Goal: Communication & Community: Answer question/provide support

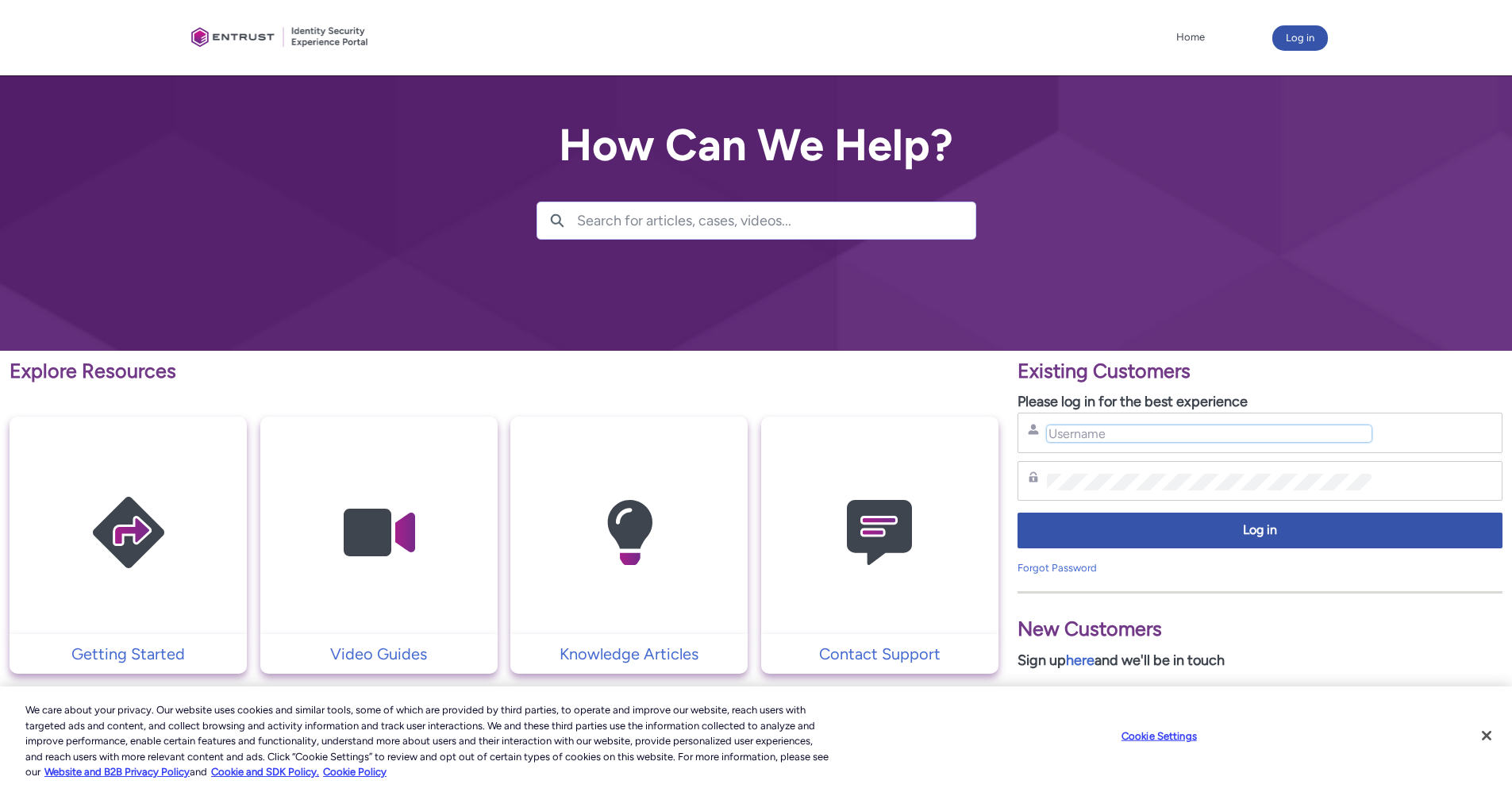
click at [1120, 439] on input "Username" at bounding box center [1210, 434] width 324 height 17
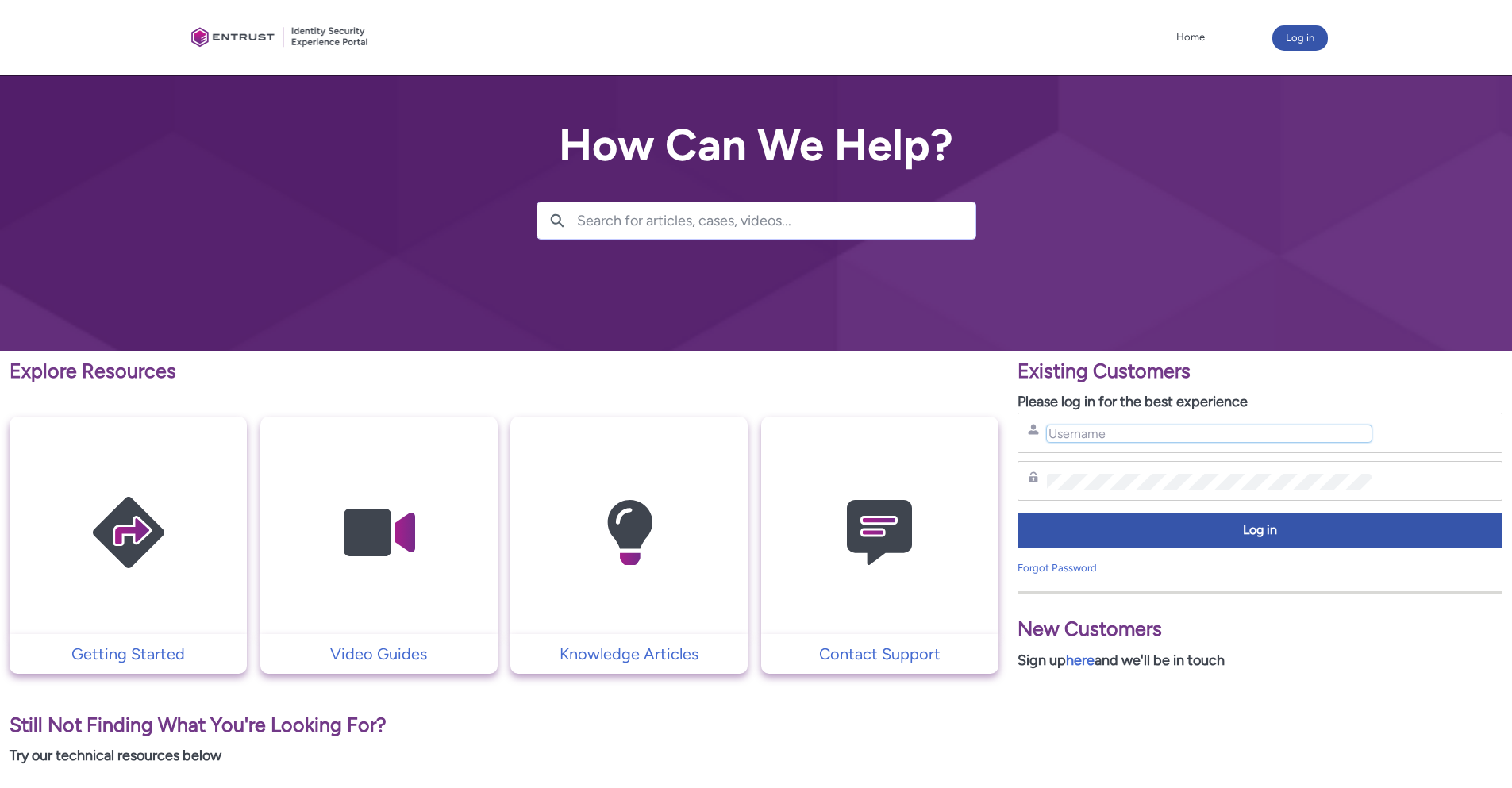
click at [1114, 436] on input "Username" at bounding box center [1210, 434] width 324 height 17
type input "gleb.borisov@mynd.co"
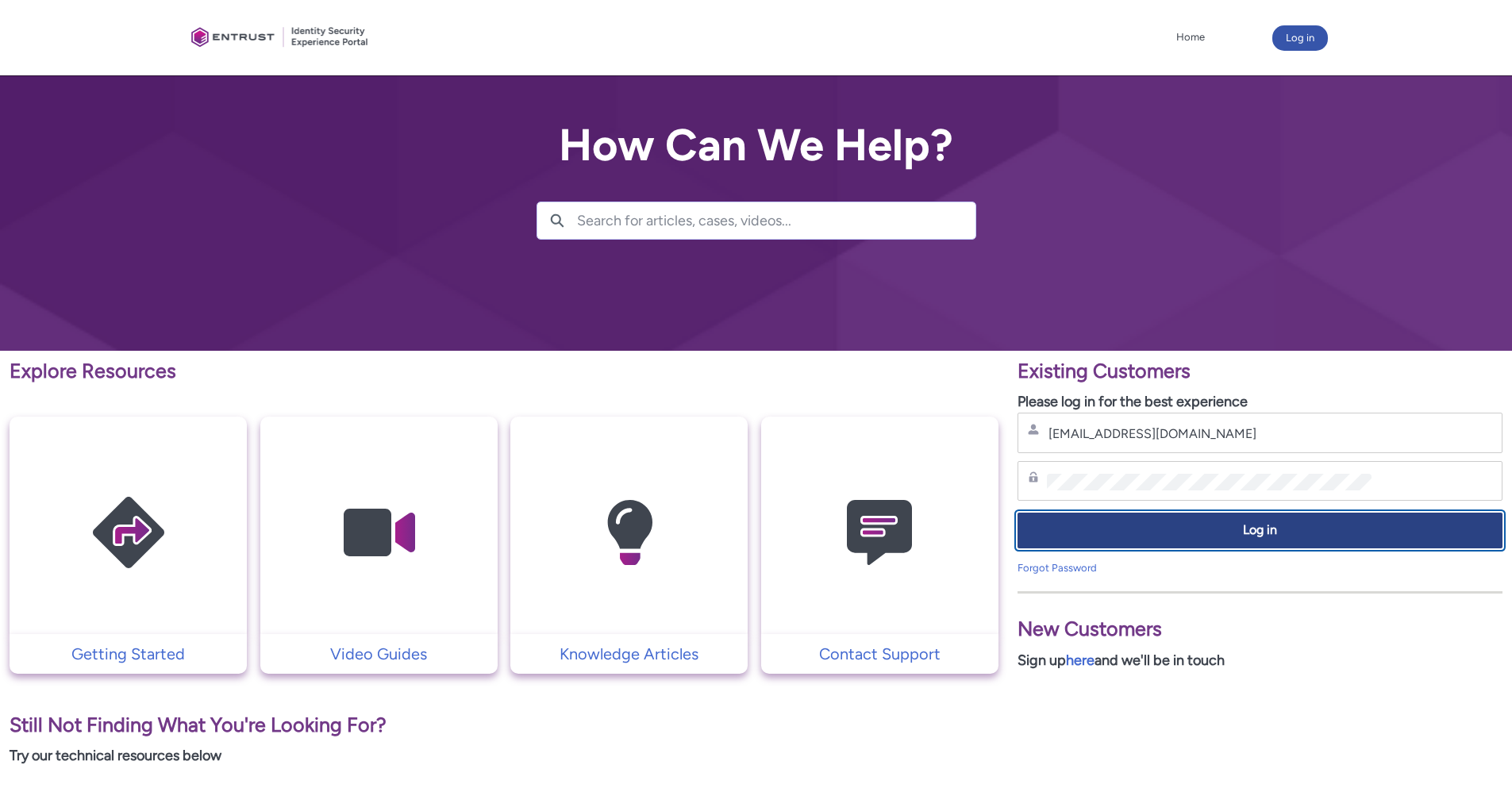
click at [1165, 541] on button "Log in" at bounding box center [1260, 531] width 485 height 36
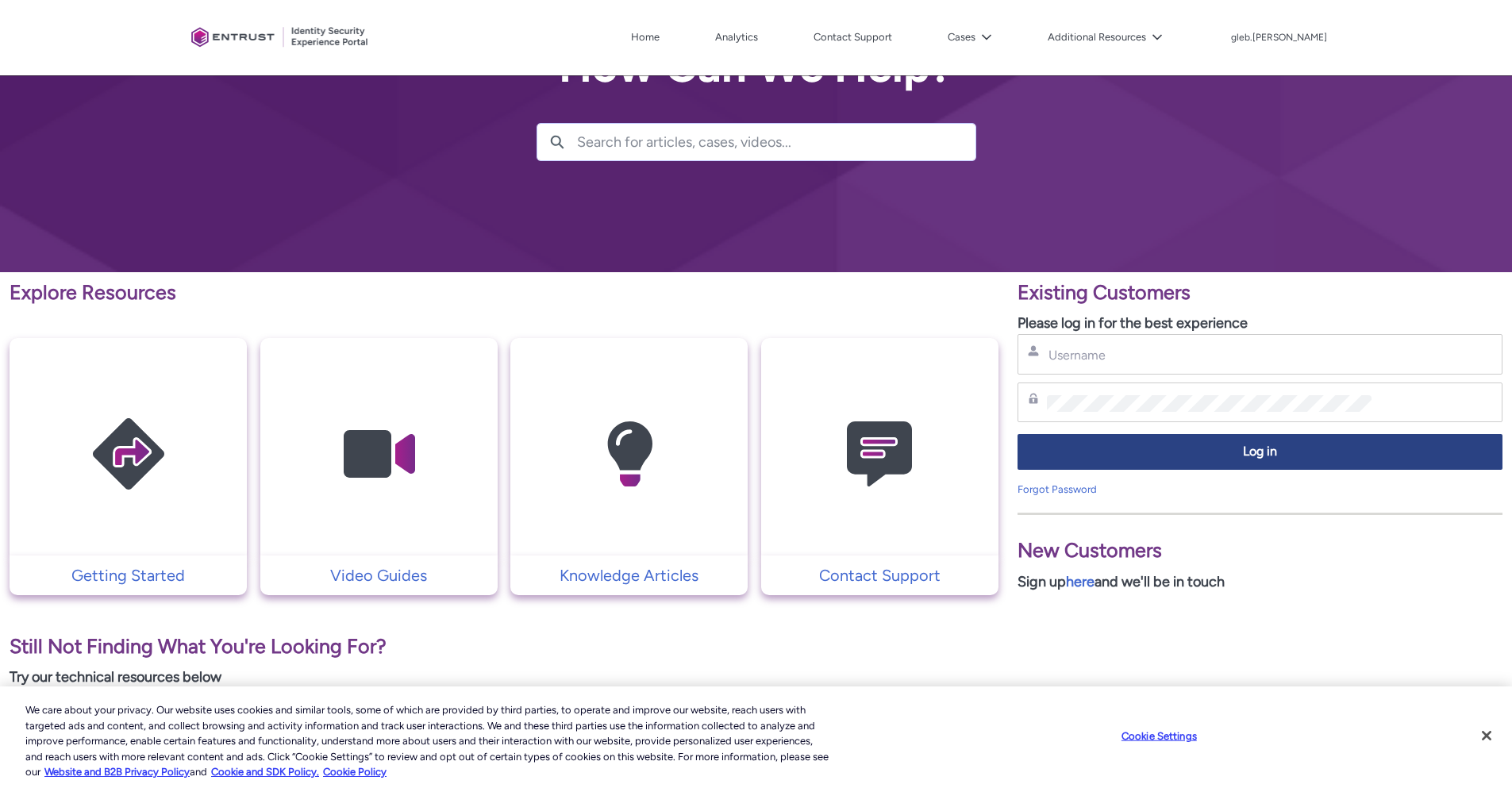
scroll to position [191, 0]
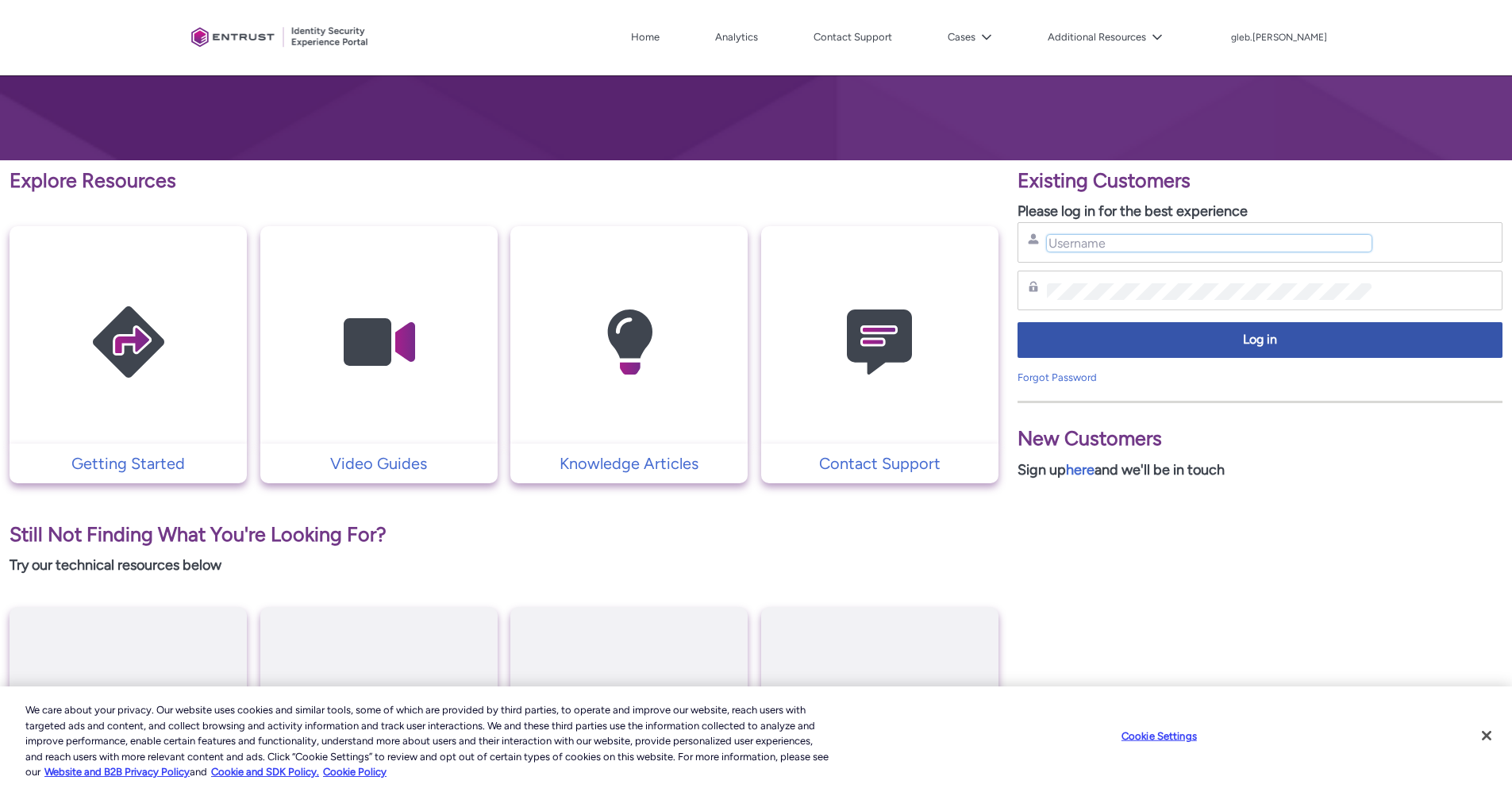
click at [1110, 238] on input "Username" at bounding box center [1210, 243] width 324 height 17
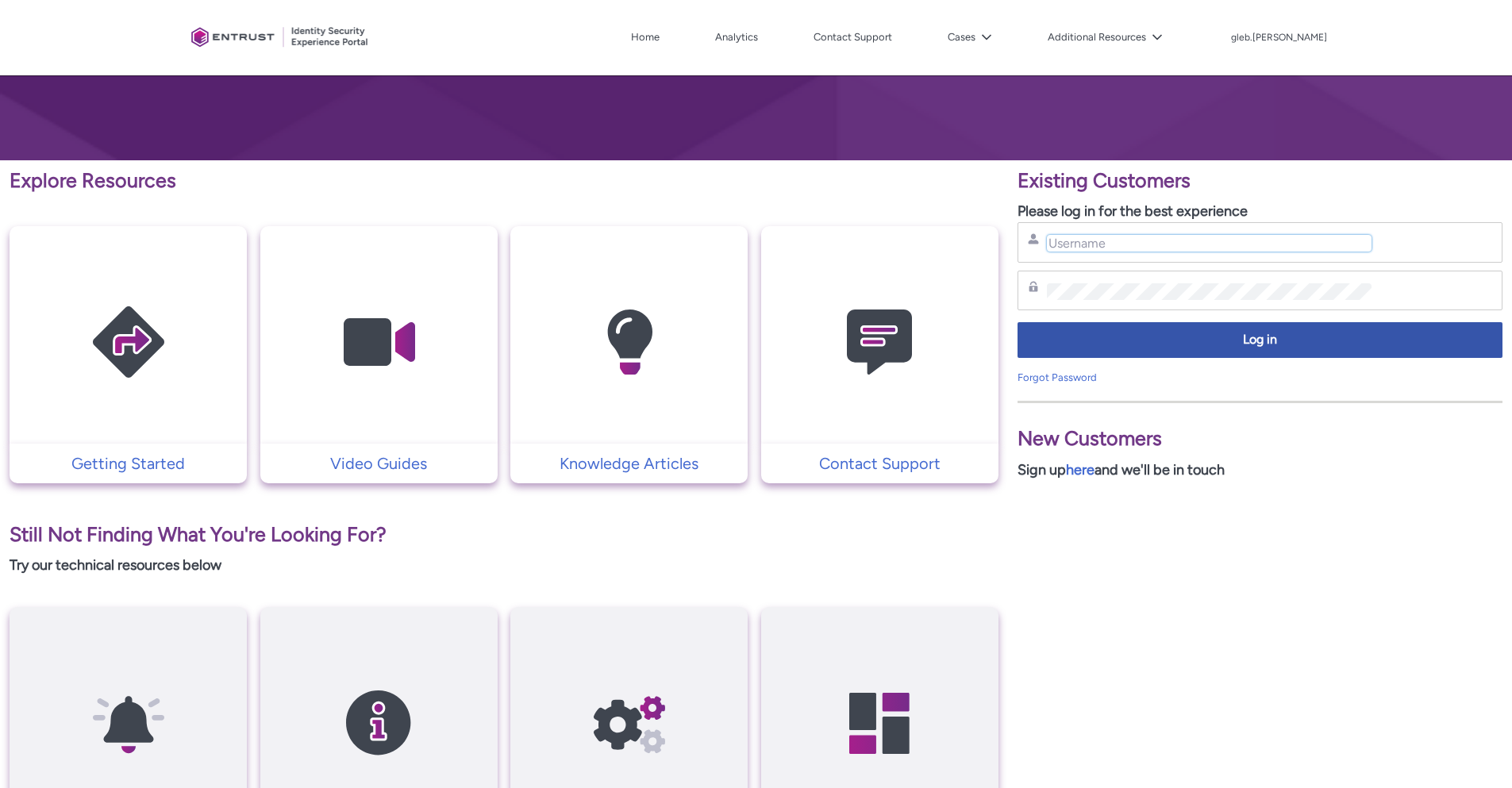
click at [1114, 249] on input "Username" at bounding box center [1210, 243] width 324 height 17
type input "[EMAIL_ADDRESS][DOMAIN_NAME]"
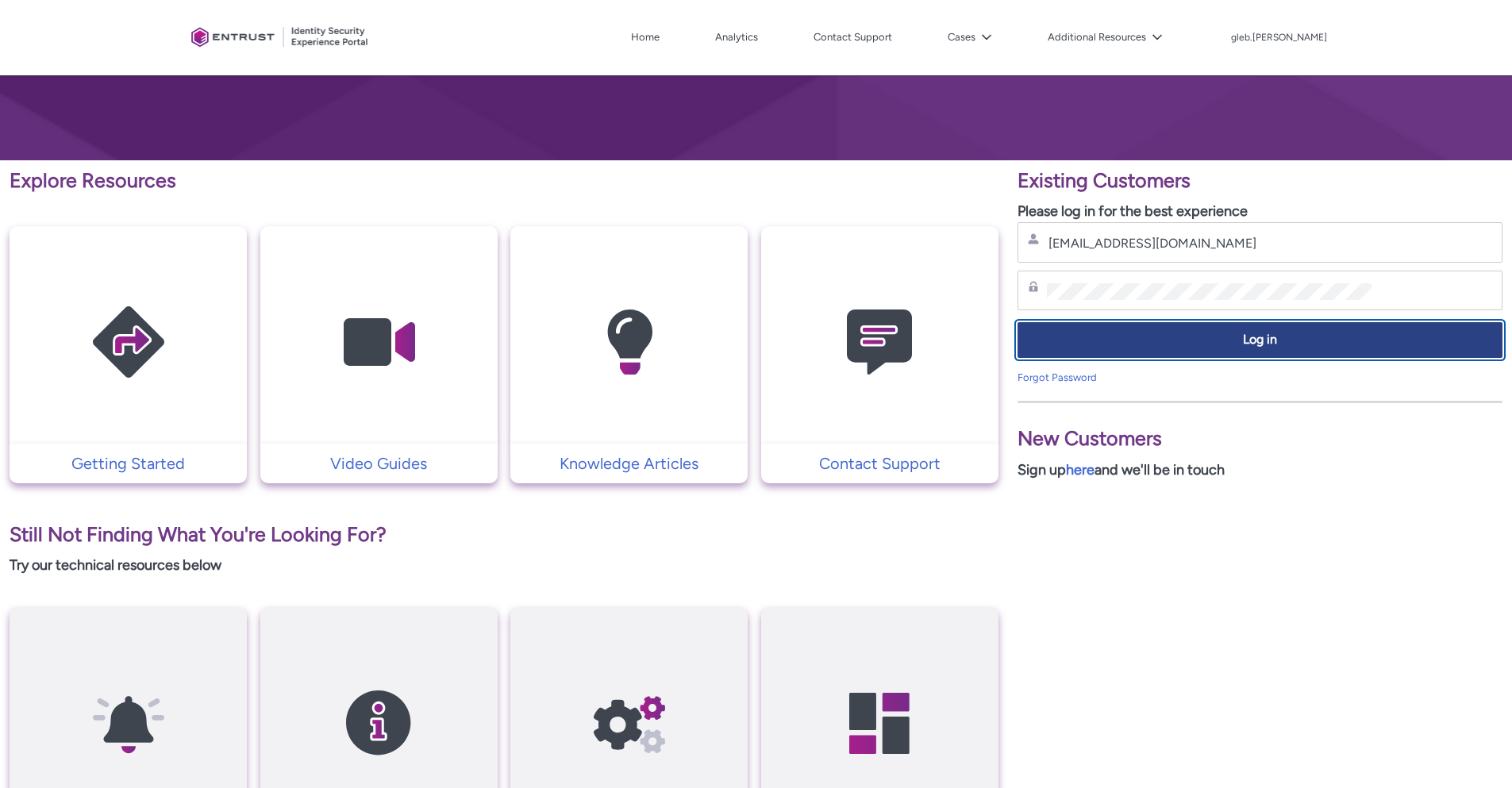
click at [1196, 347] on button "Log in" at bounding box center [1260, 340] width 485 height 36
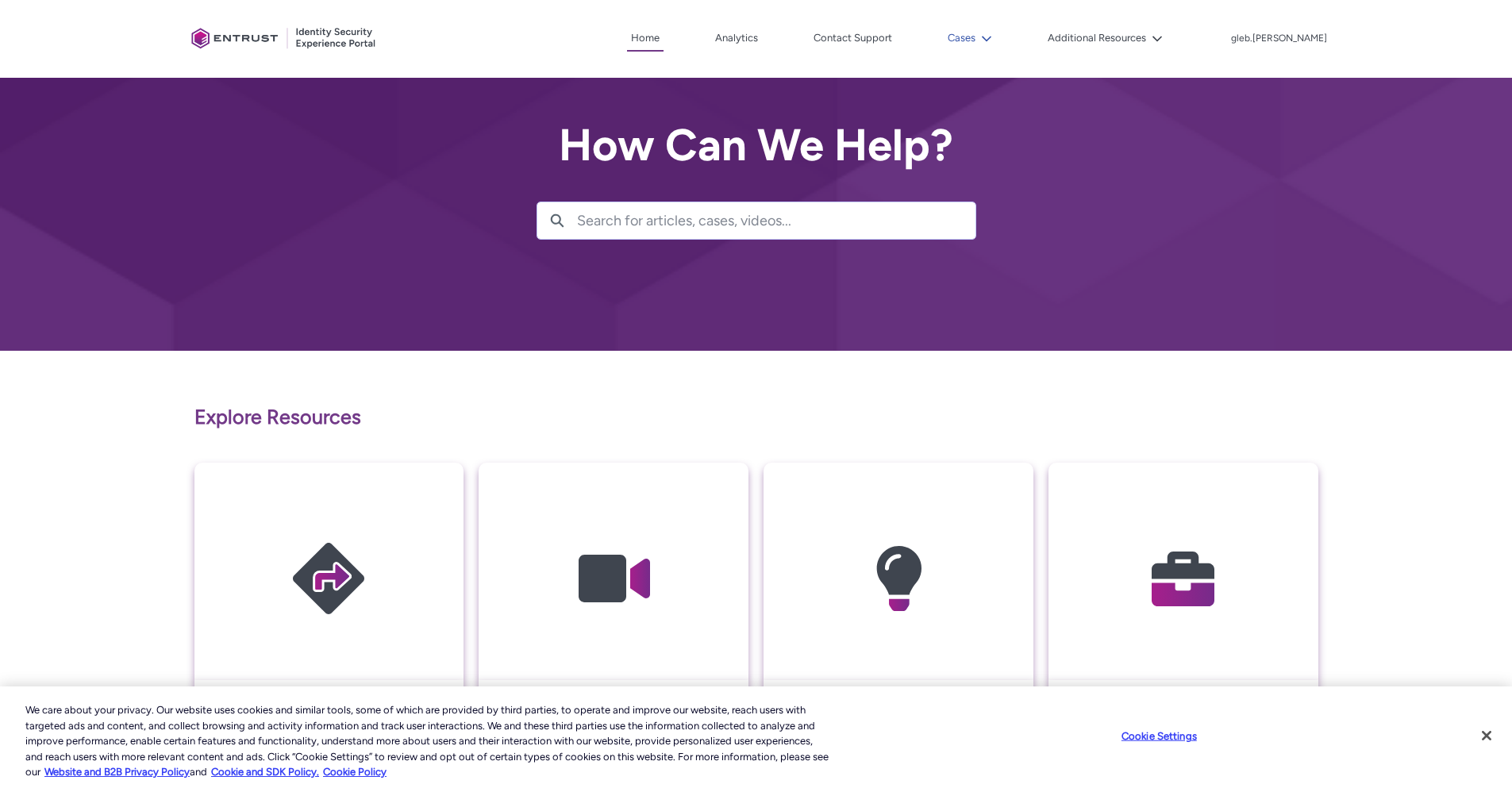
click at [996, 37] on button "Cases" at bounding box center [970, 37] width 53 height 24
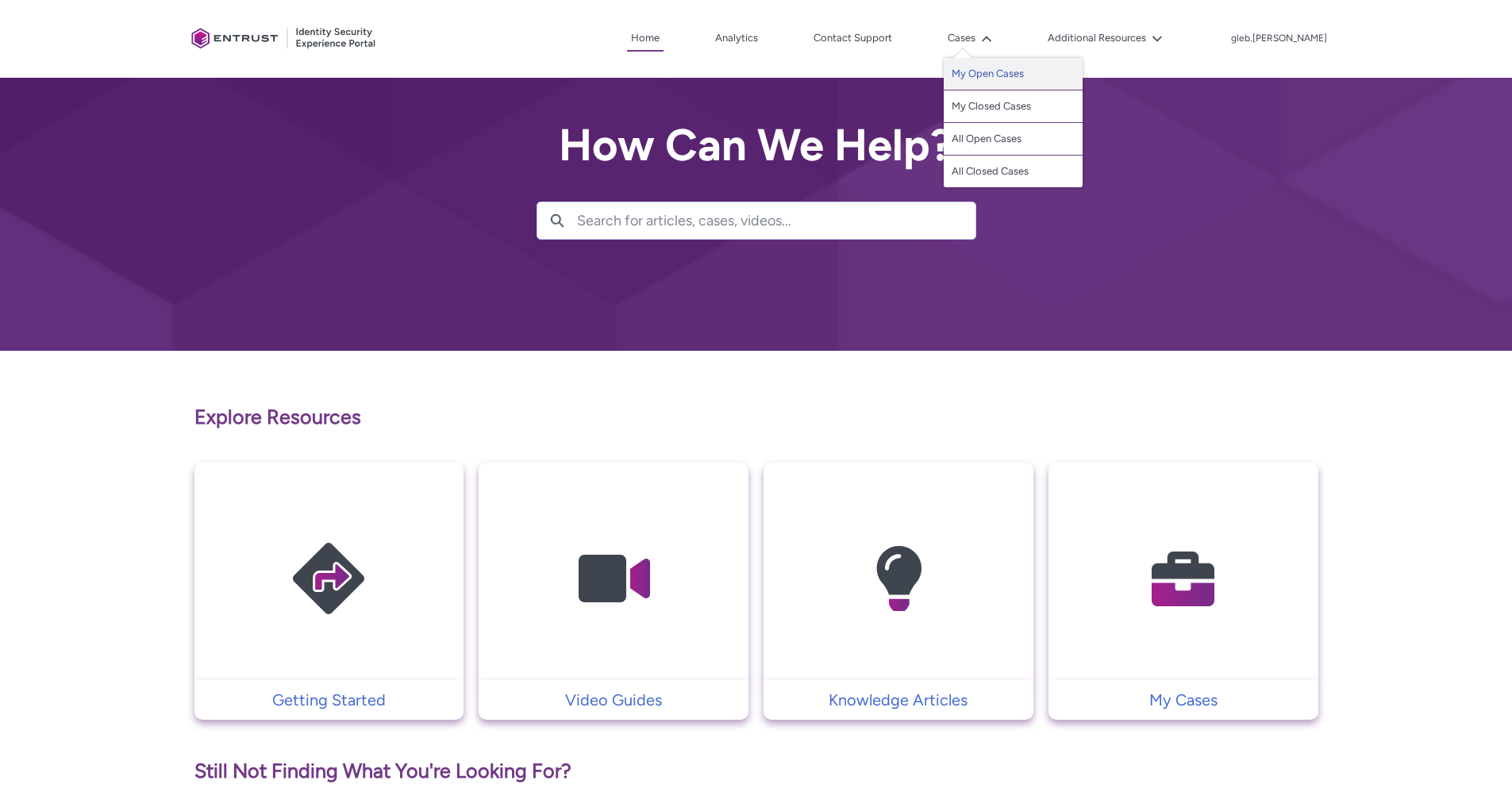
click at [1026, 71] on link "My Open Cases" at bounding box center [1013, 74] width 139 height 32
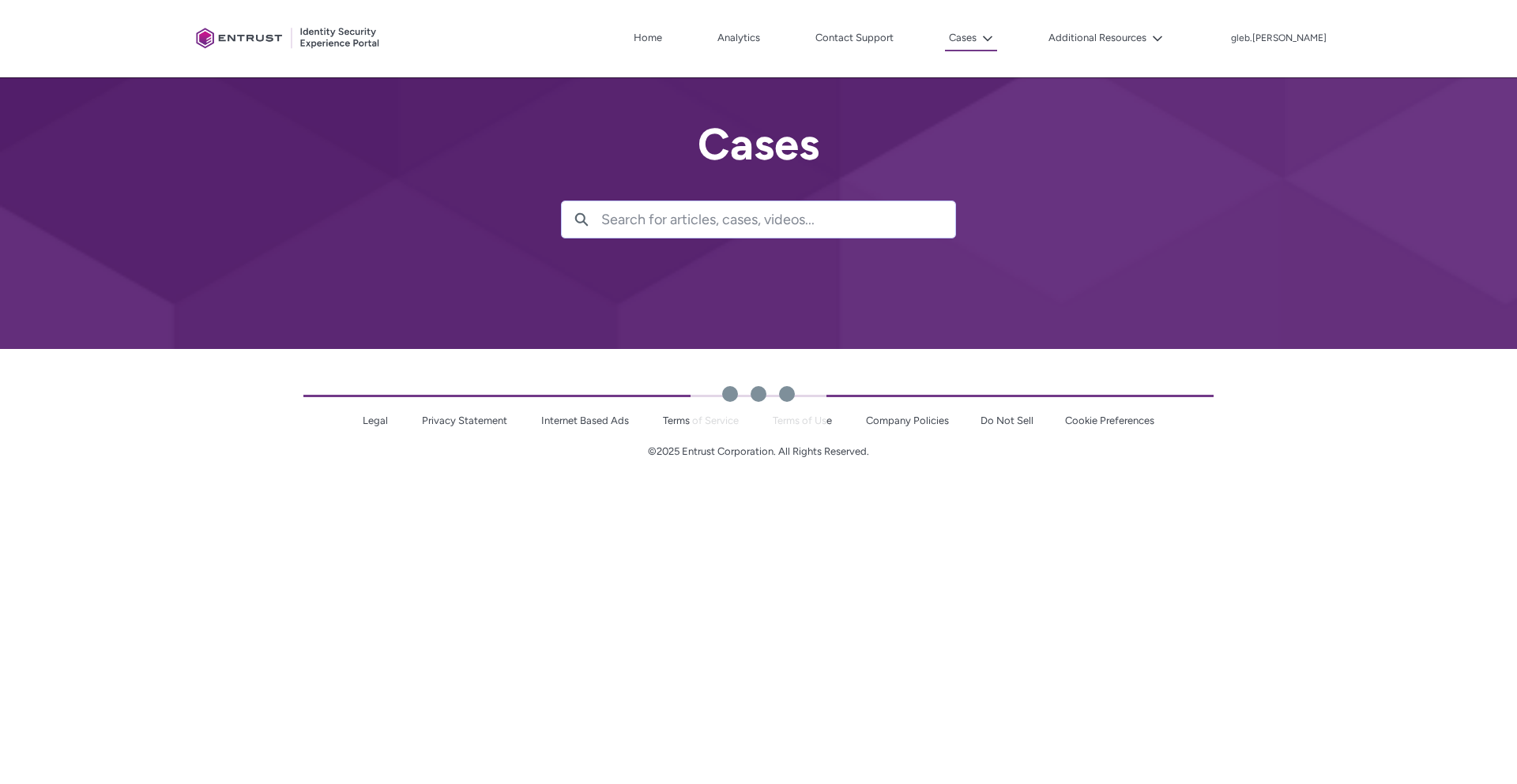
click at [1019, 40] on div at bounding box center [774, 392] width 1486 height 784
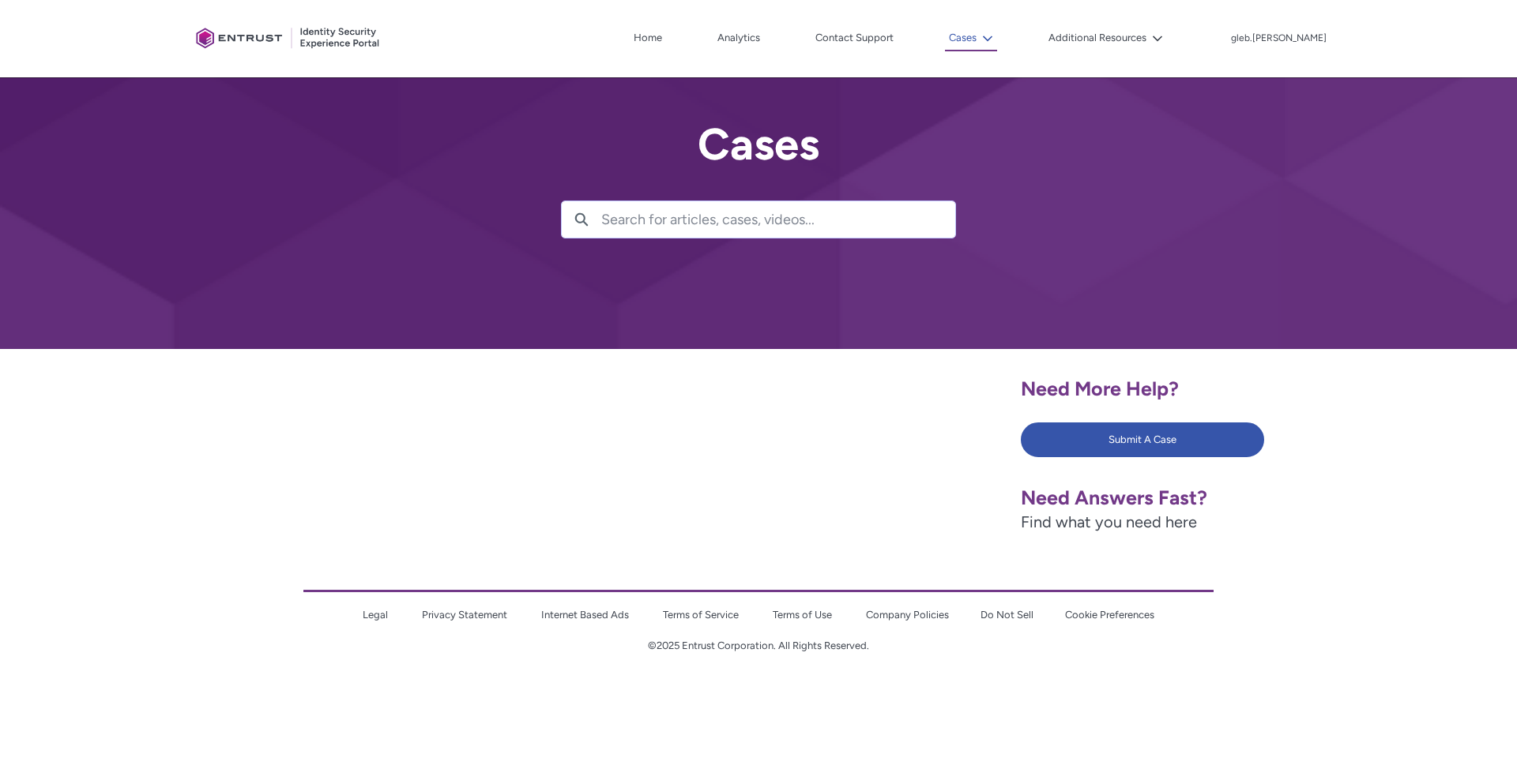
click at [993, 39] on icon at bounding box center [988, 39] width 11 height 11
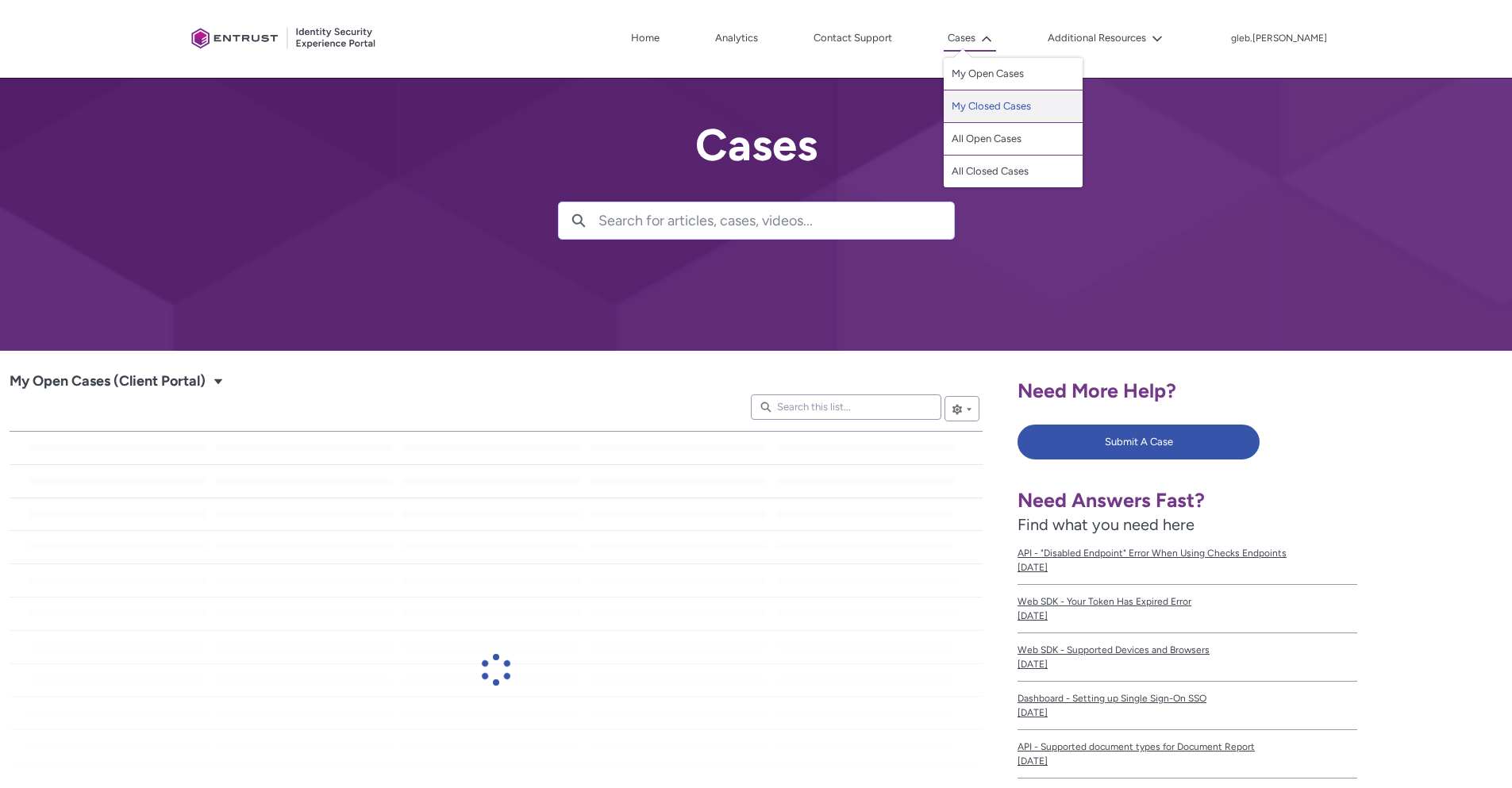
click at [1030, 112] on link "My Closed Cases" at bounding box center [1013, 107] width 139 height 32
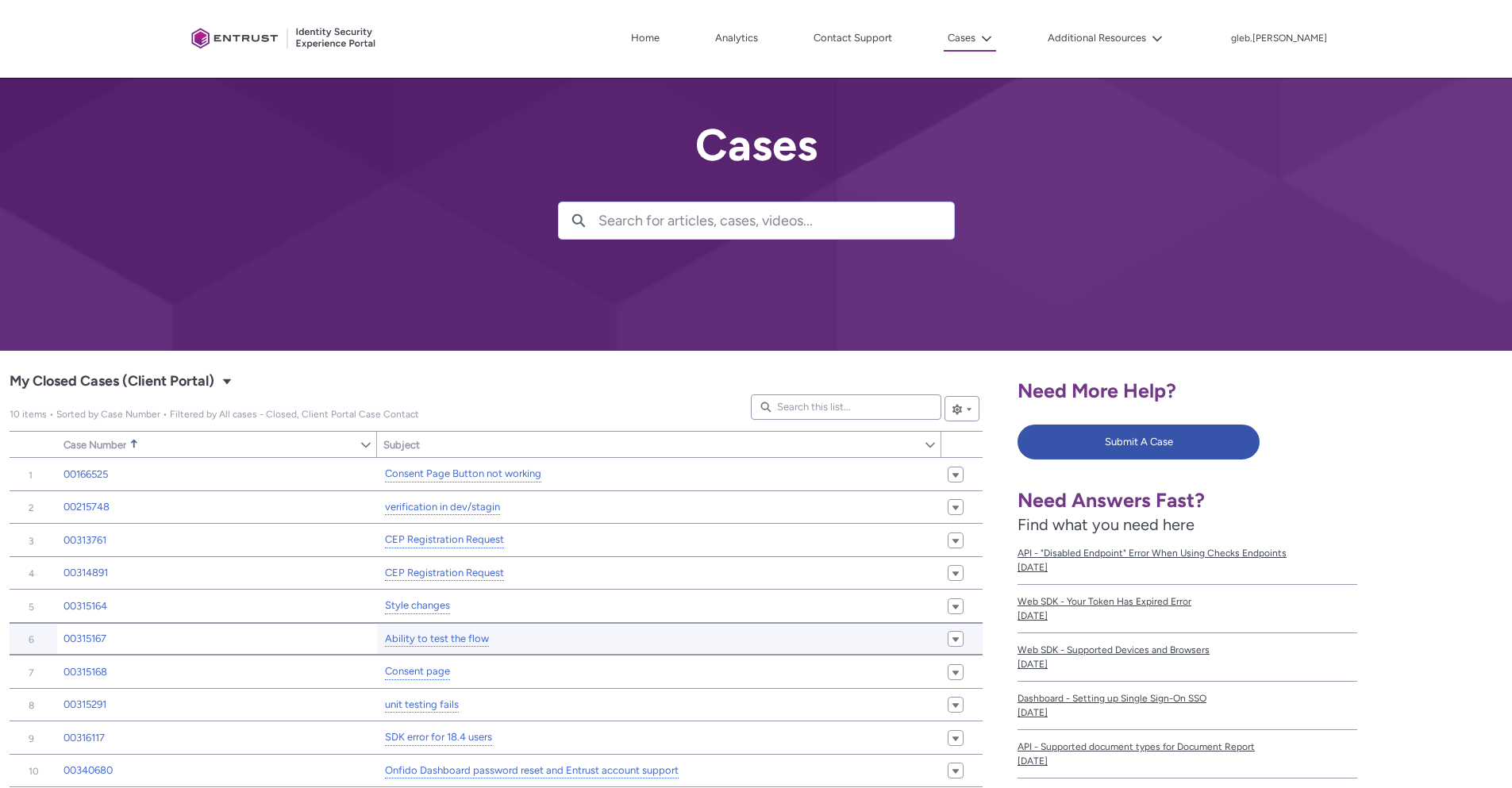
scroll to position [96, 0]
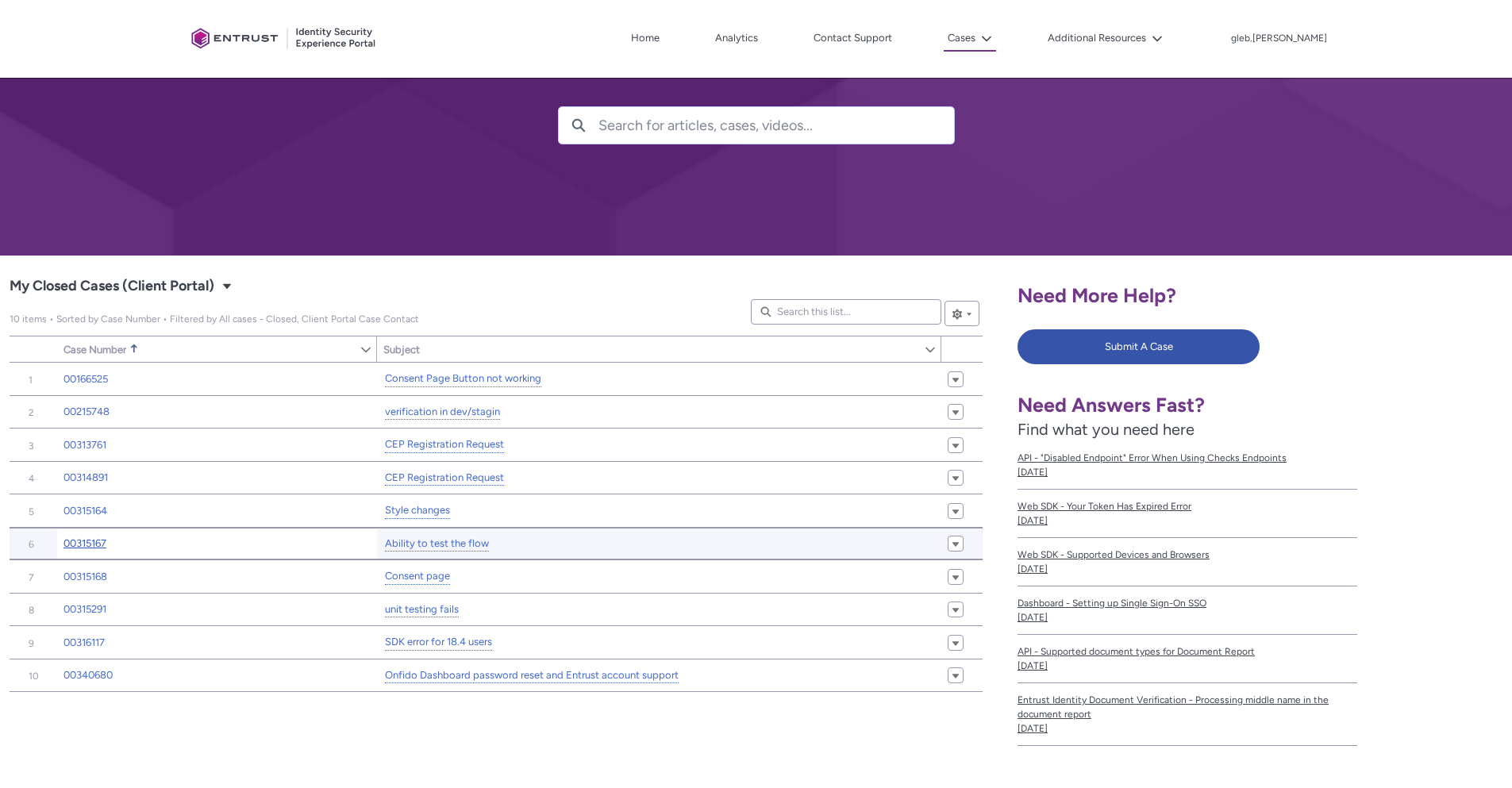
click at [97, 542] on link "00315167" at bounding box center [84, 544] width 43 height 16
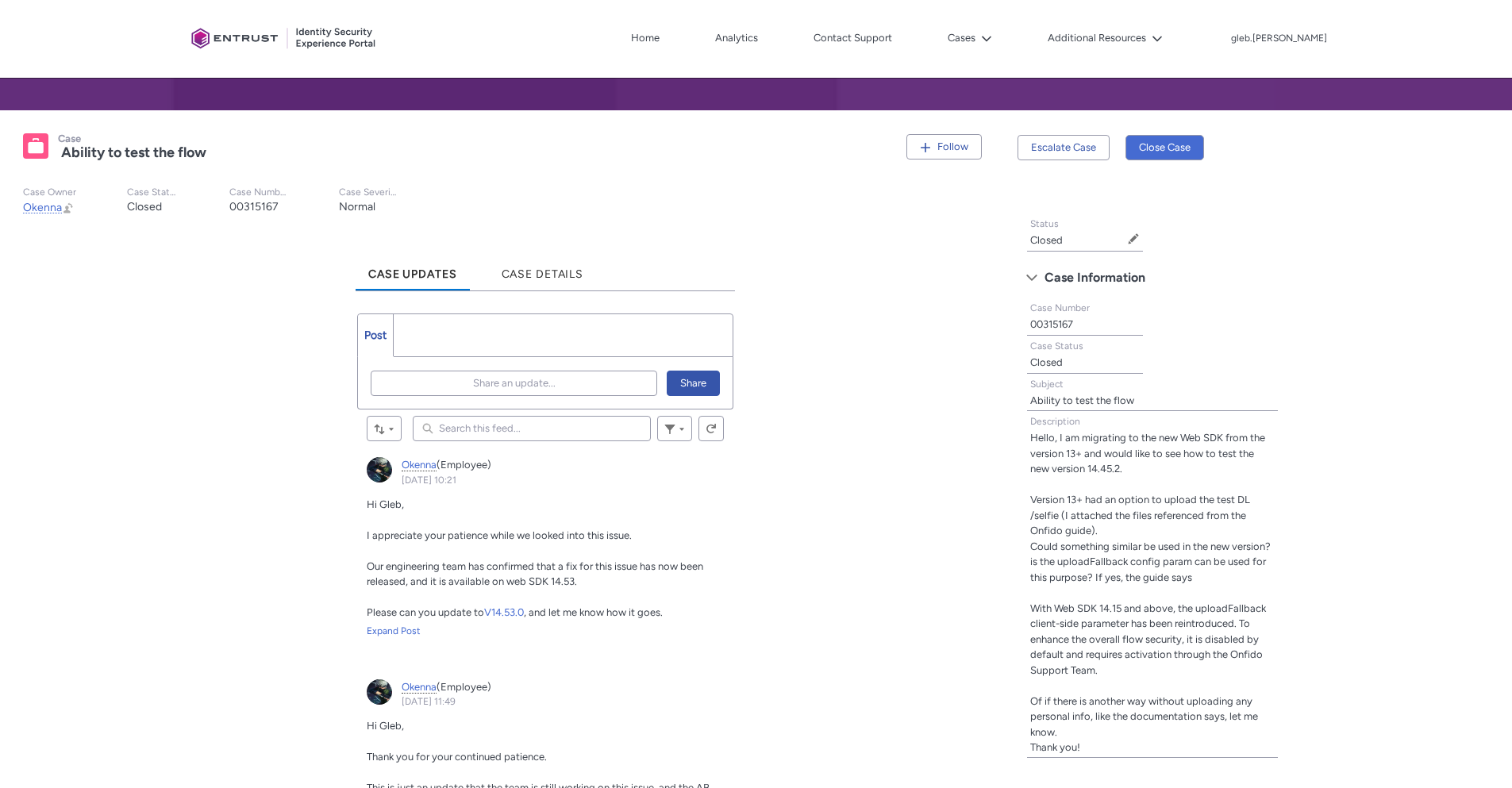
scroll to position [286, 0]
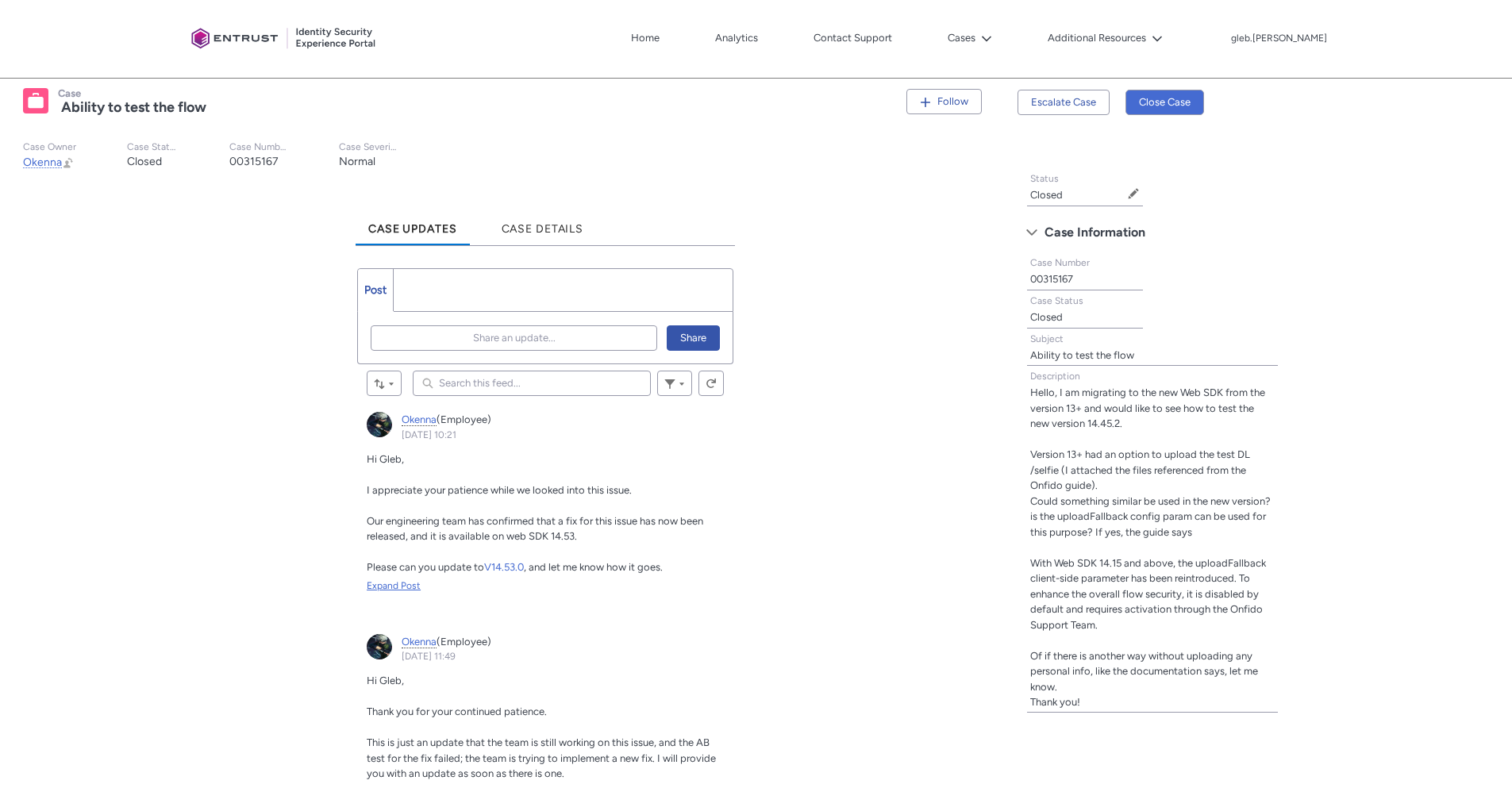
click at [396, 584] on div "Expand Post" at bounding box center [545, 586] width 358 height 15
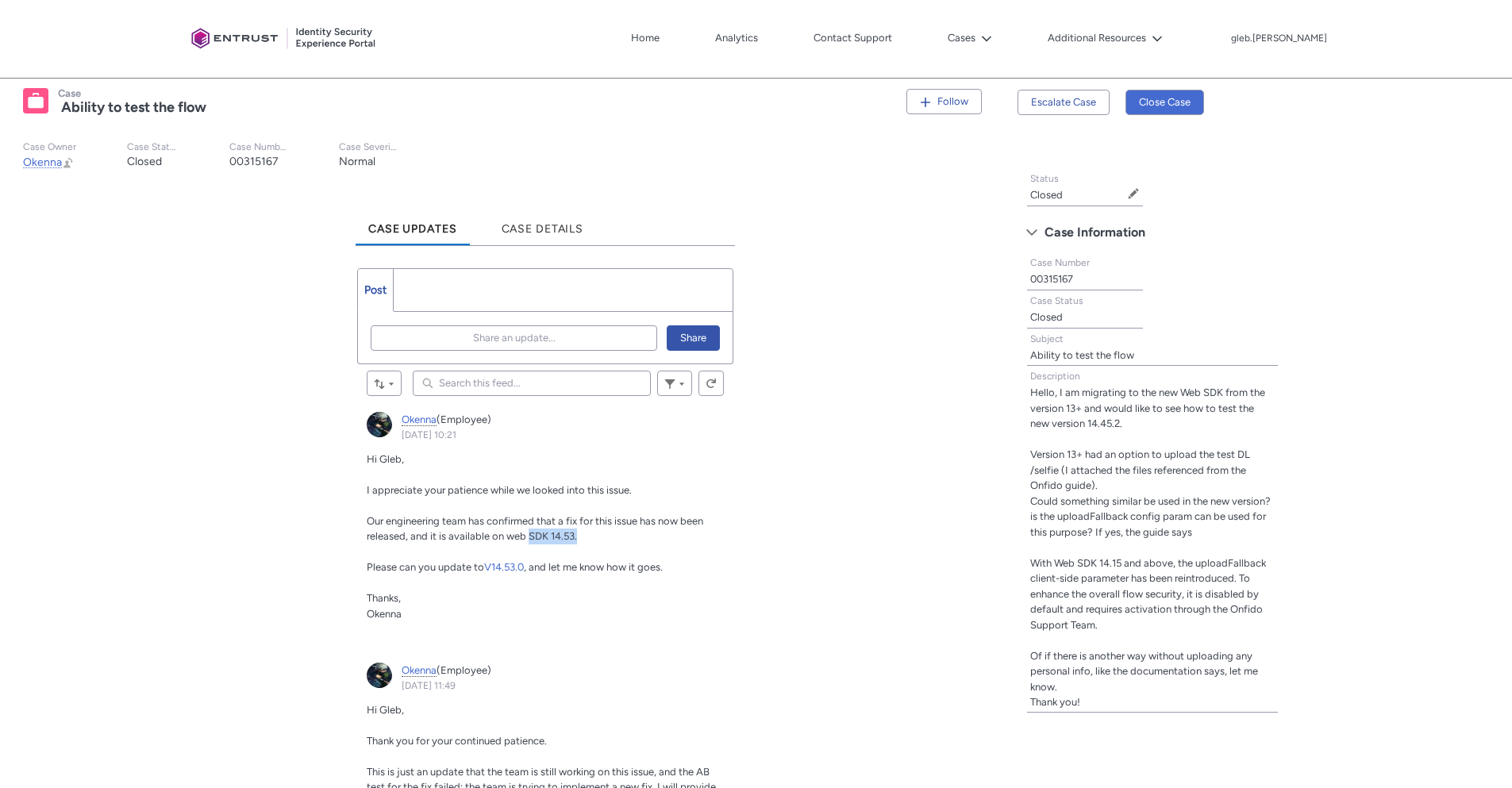
drag, startPoint x: 529, startPoint y: 536, endPoint x: 584, endPoint y: 539, distance: 55.1
click at [584, 539] on p "Our engineering team has confirmed that a fix for this issue has now been relea…" at bounding box center [545, 529] width 358 height 31
copy span "SDK 14.53."
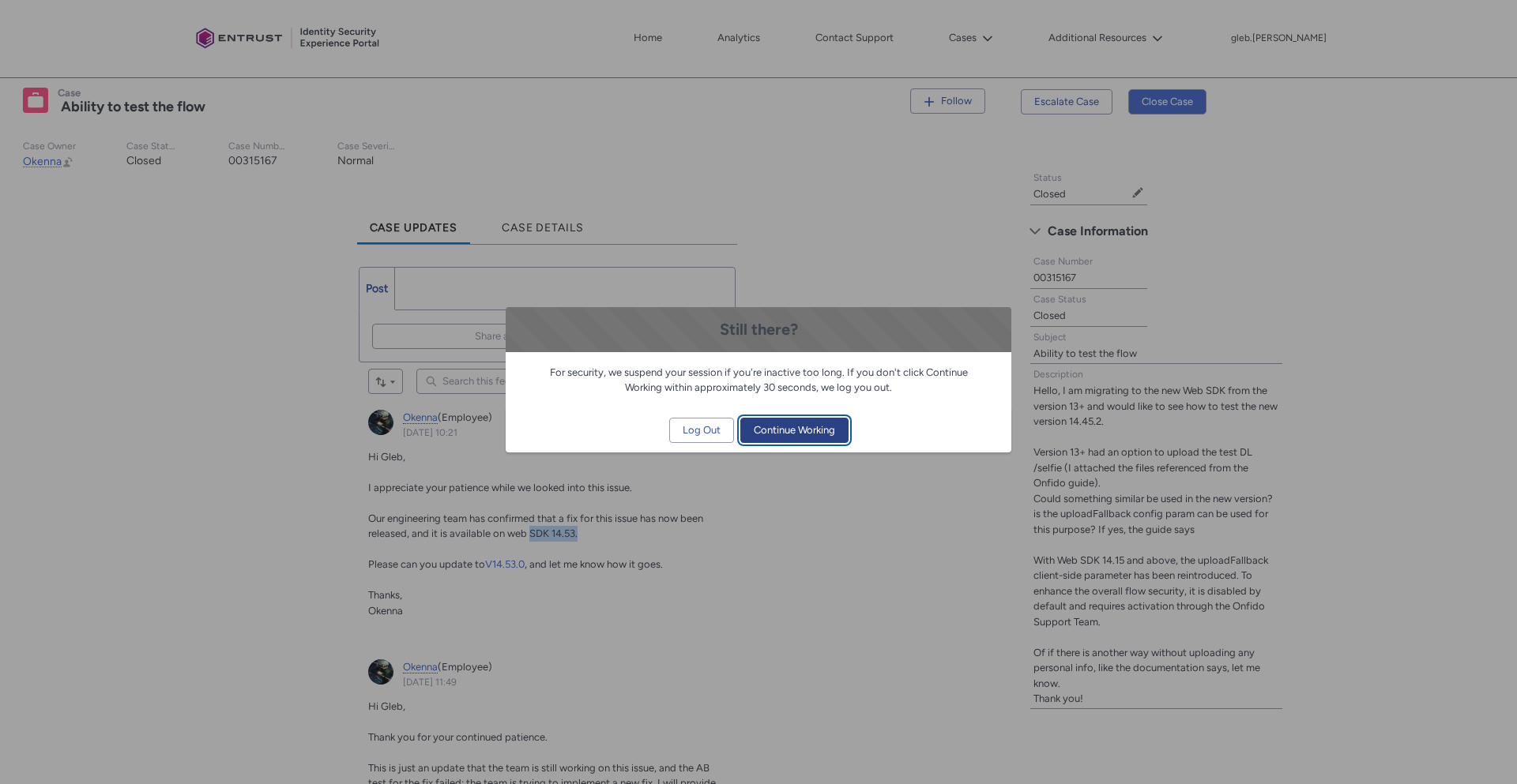
click at [801, 429] on span "Continue Working" at bounding box center [794, 430] width 81 height 23
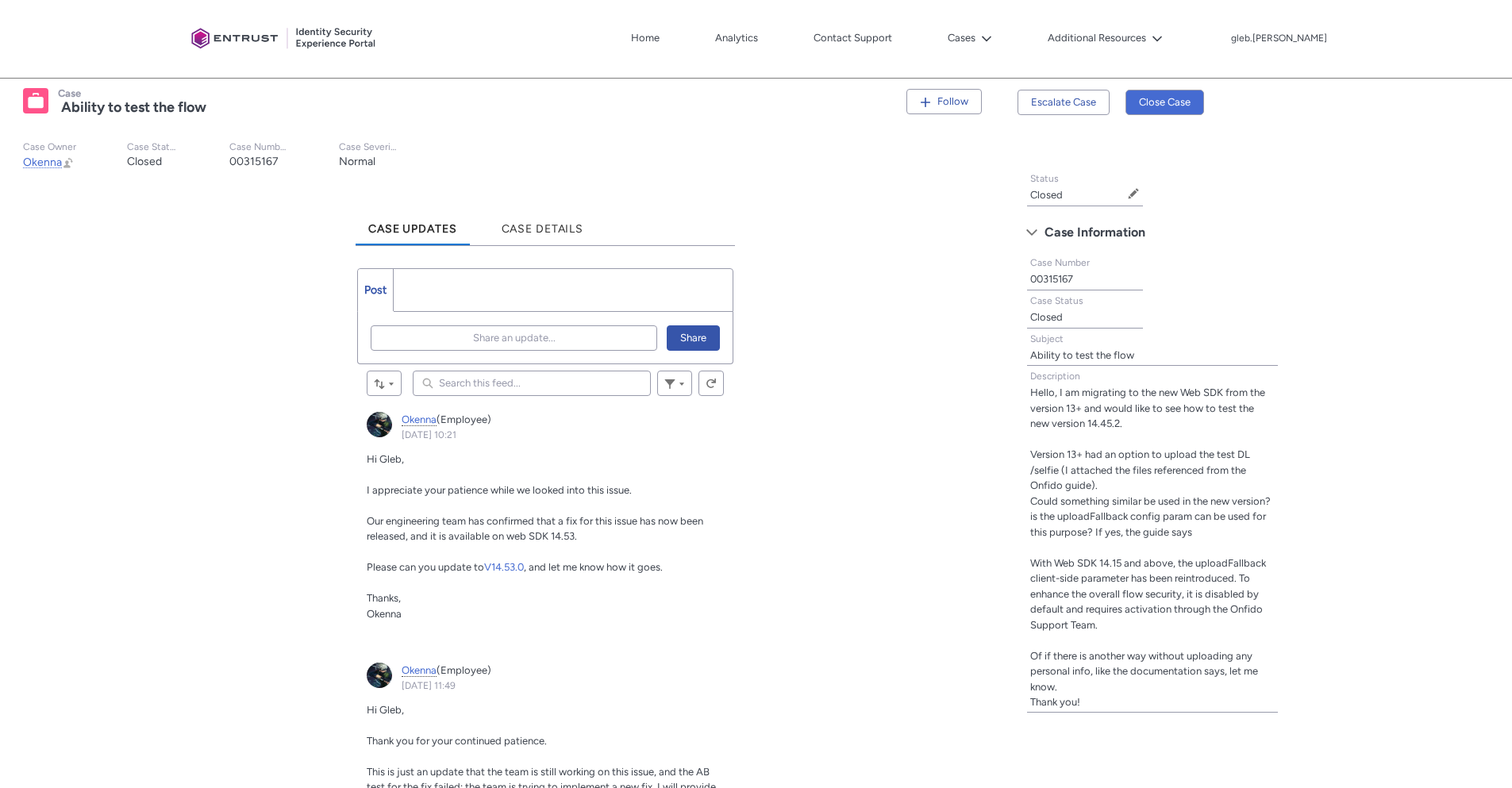
click at [515, 293] on ul "Post More" at bounding box center [546, 290] width 376 height 44
click at [465, 280] on ul "Post More" at bounding box center [546, 290] width 376 height 44
click at [495, 345] on span "Share an update..." at bounding box center [515, 337] width 83 height 24
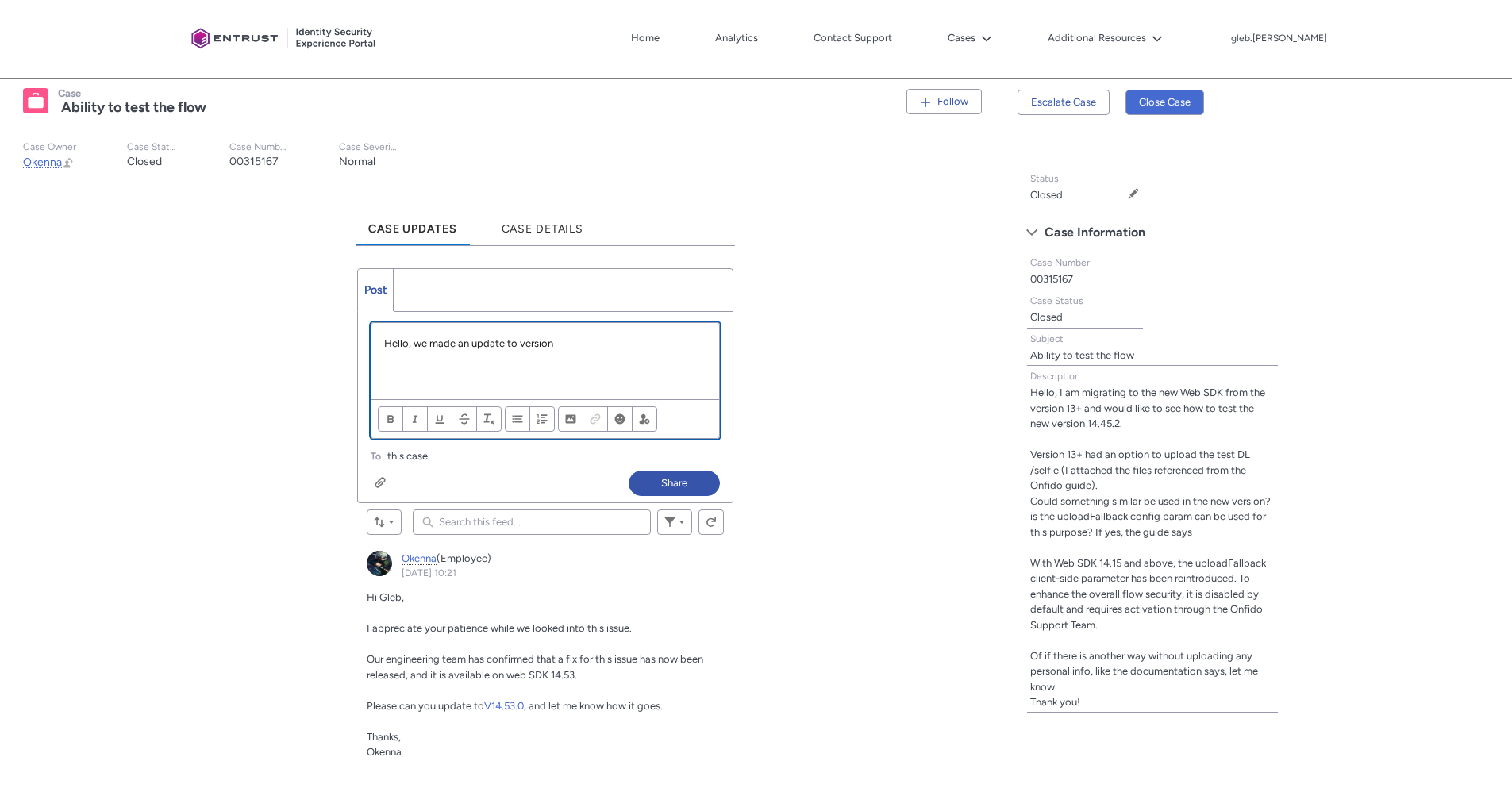
paste div "Chatter Publisher"
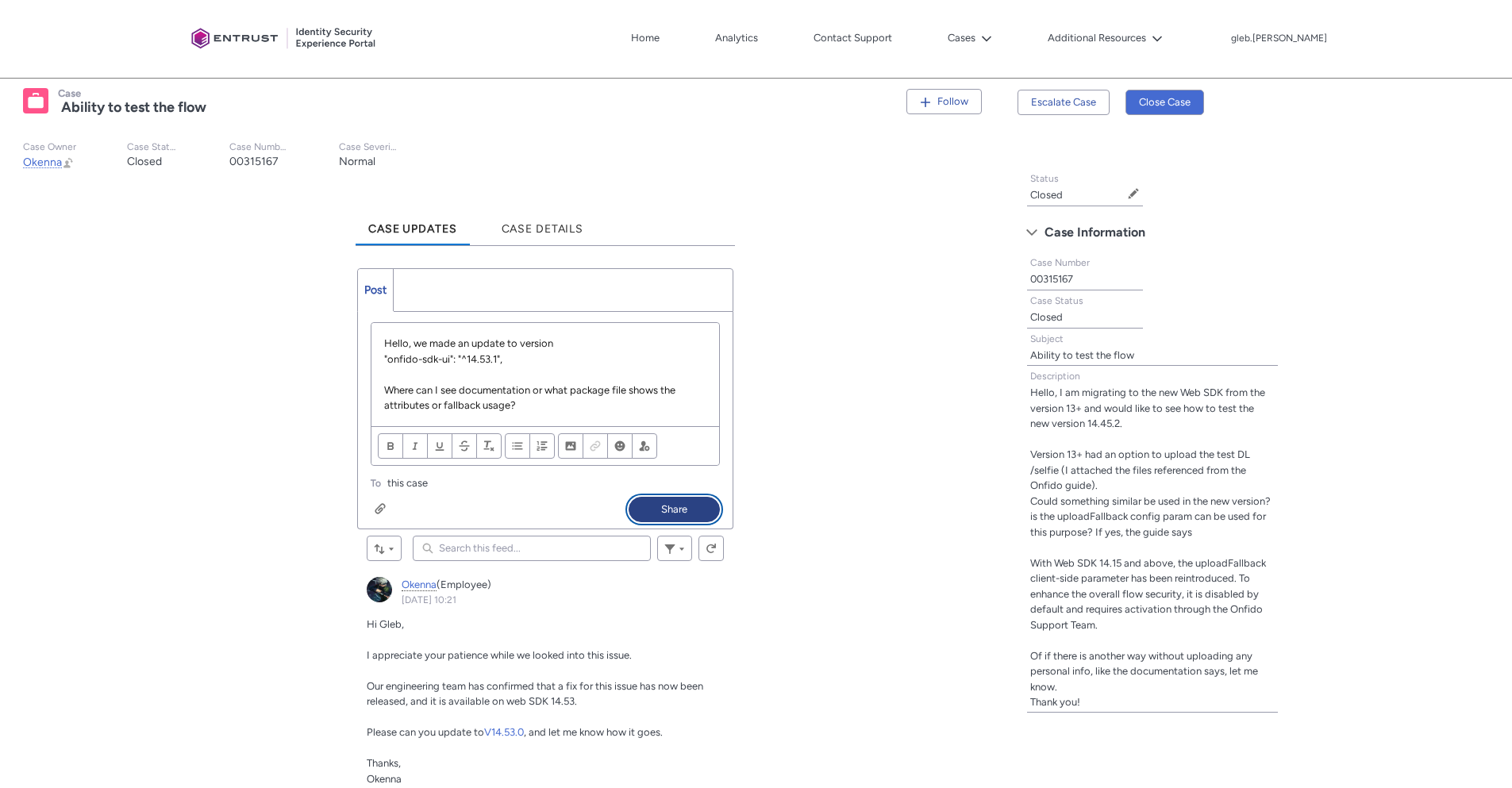
click at [661, 509] on button "Share" at bounding box center [675, 509] width 92 height 25
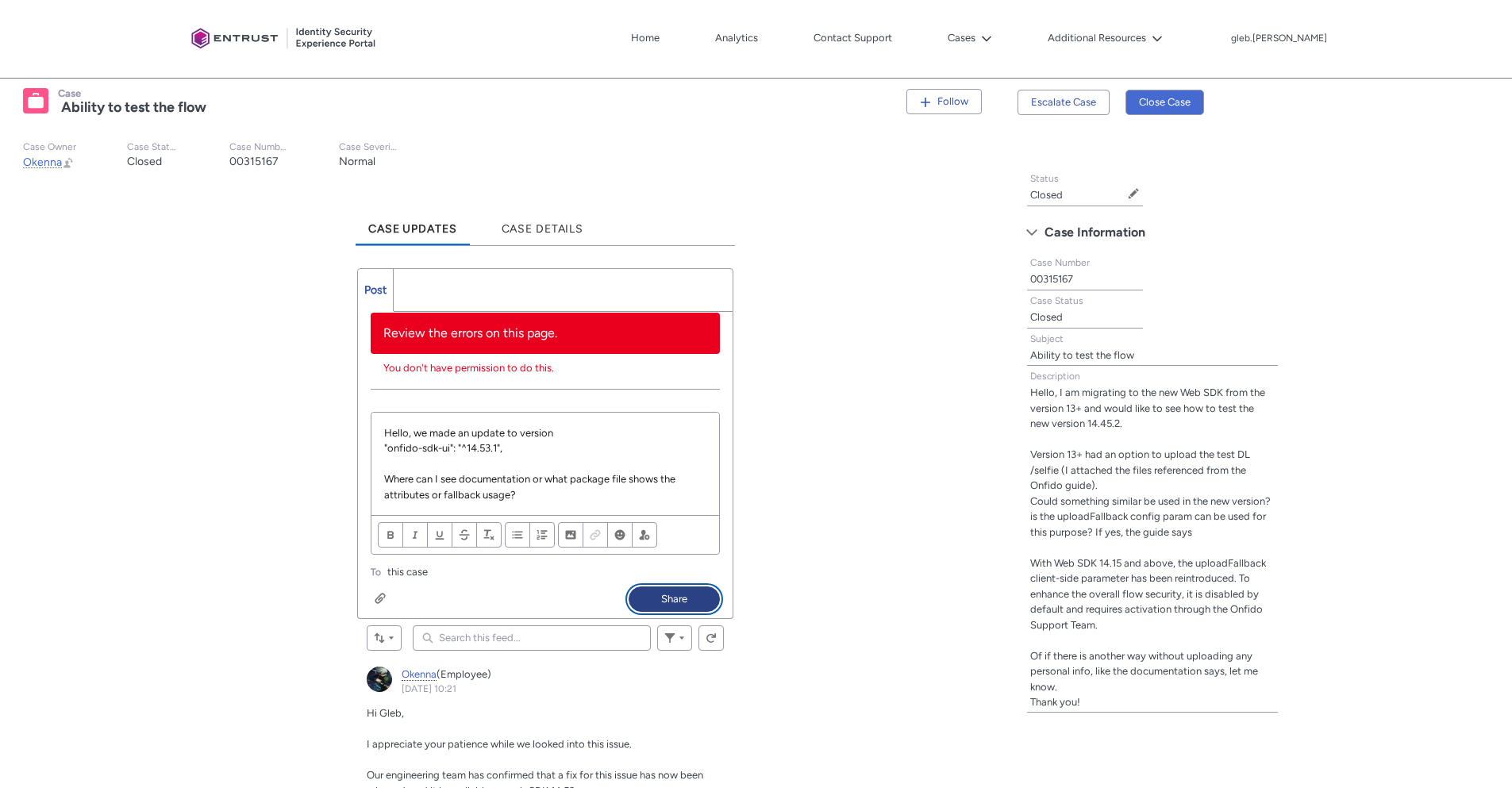
click at [675, 599] on button "Share" at bounding box center [675, 599] width 92 height 25
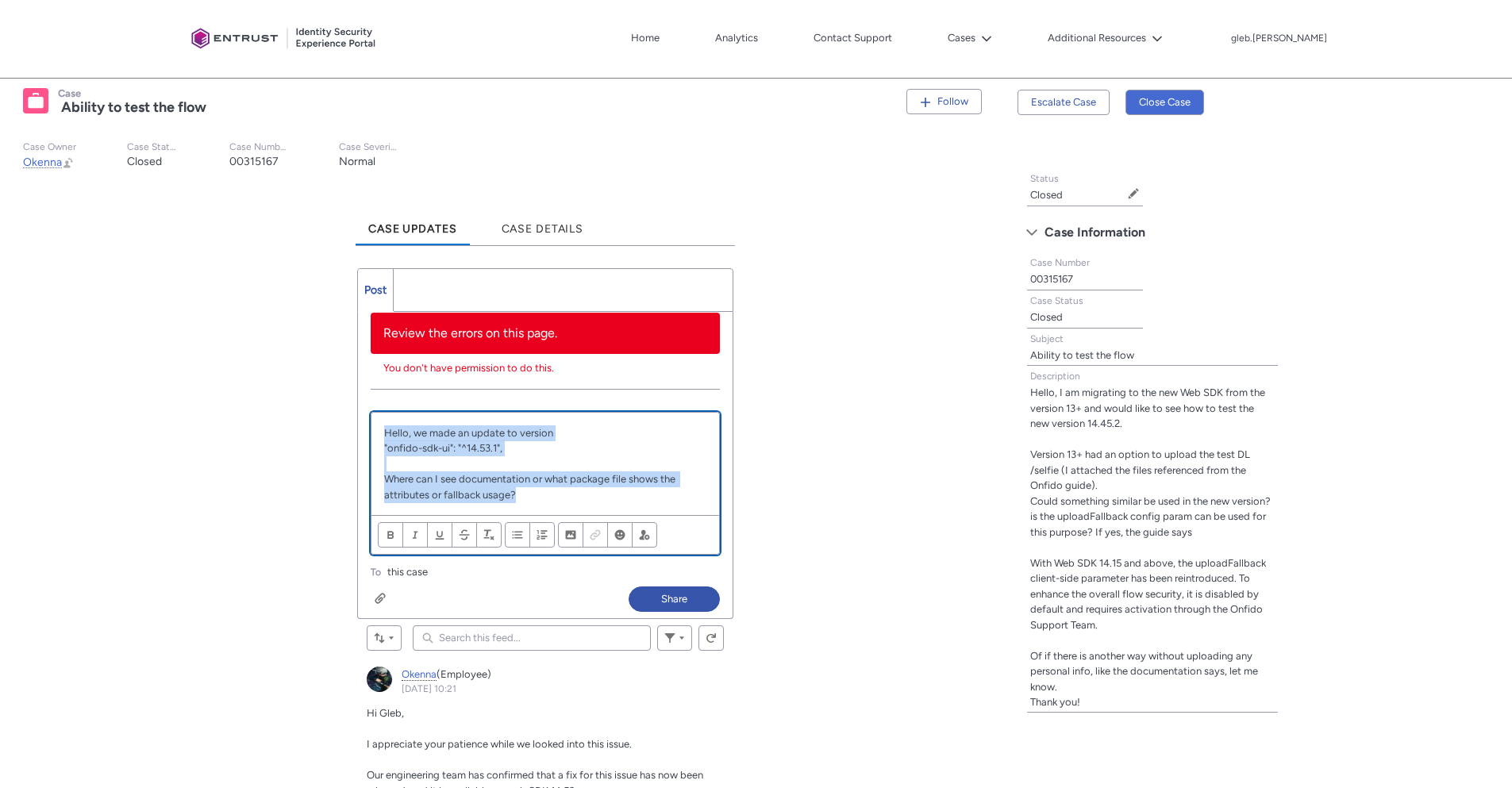
drag, startPoint x: 559, startPoint y: 501, endPoint x: 322, endPoint y: 400, distance: 257.6
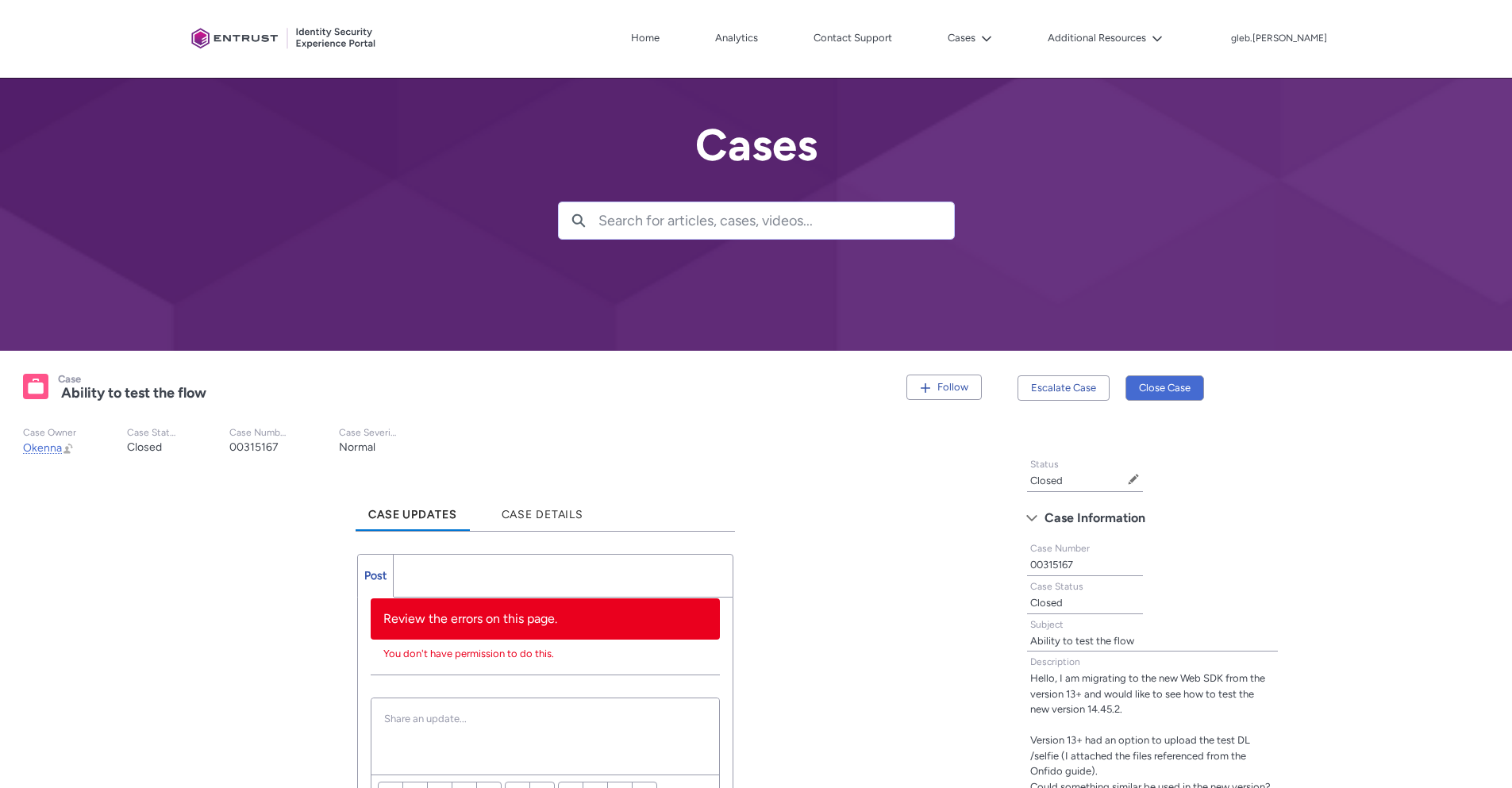
click at [806, 460] on slot "Case Owner Okenna Open Okenna Preview Change Owner Case Status Closed Case Numb…" at bounding box center [504, 442] width 987 height 55
click at [992, 34] on lightning-icon at bounding box center [983, 38] width 17 height 12
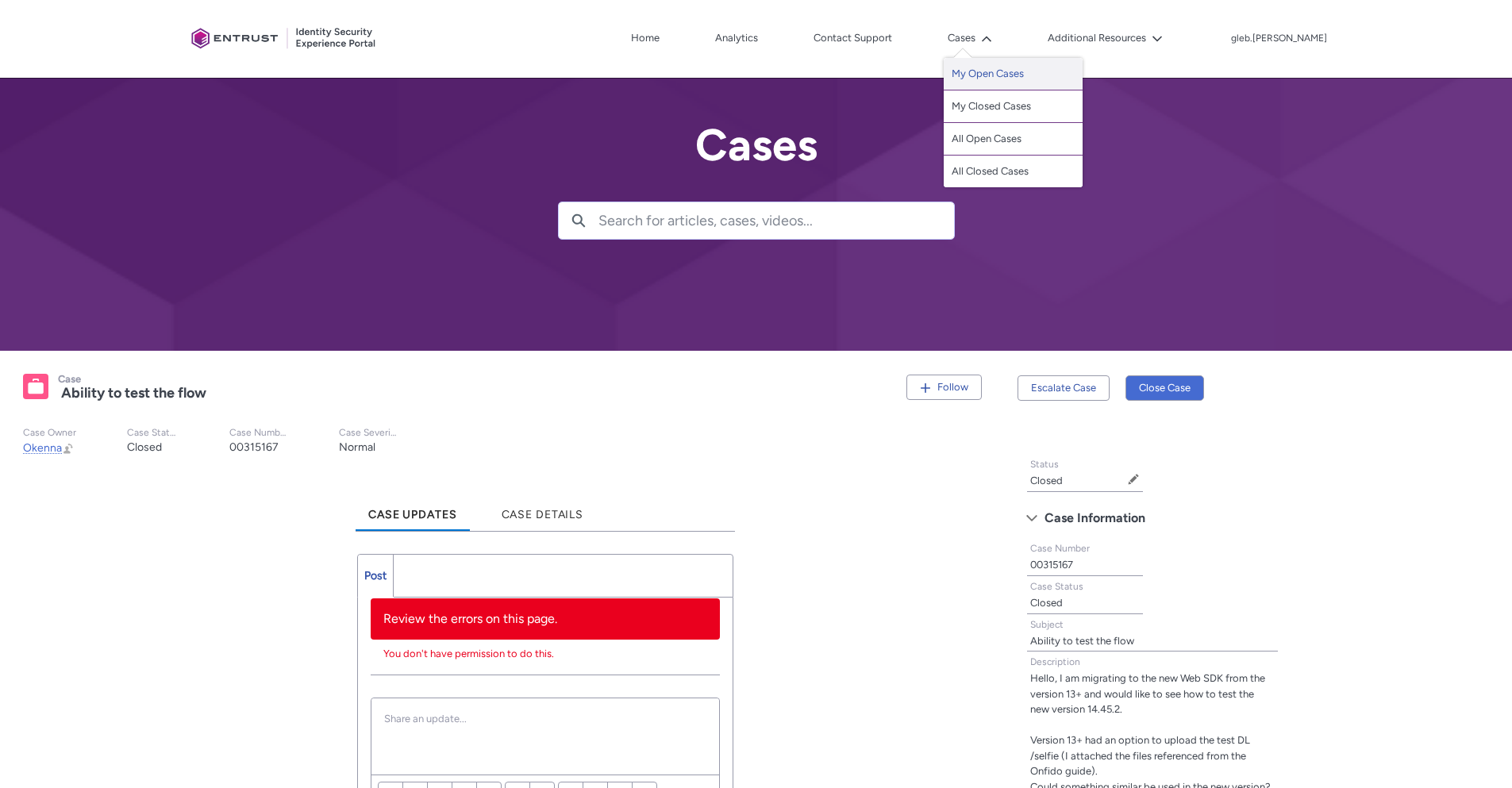
click at [1034, 67] on link "My Open Cases" at bounding box center [1013, 74] width 139 height 32
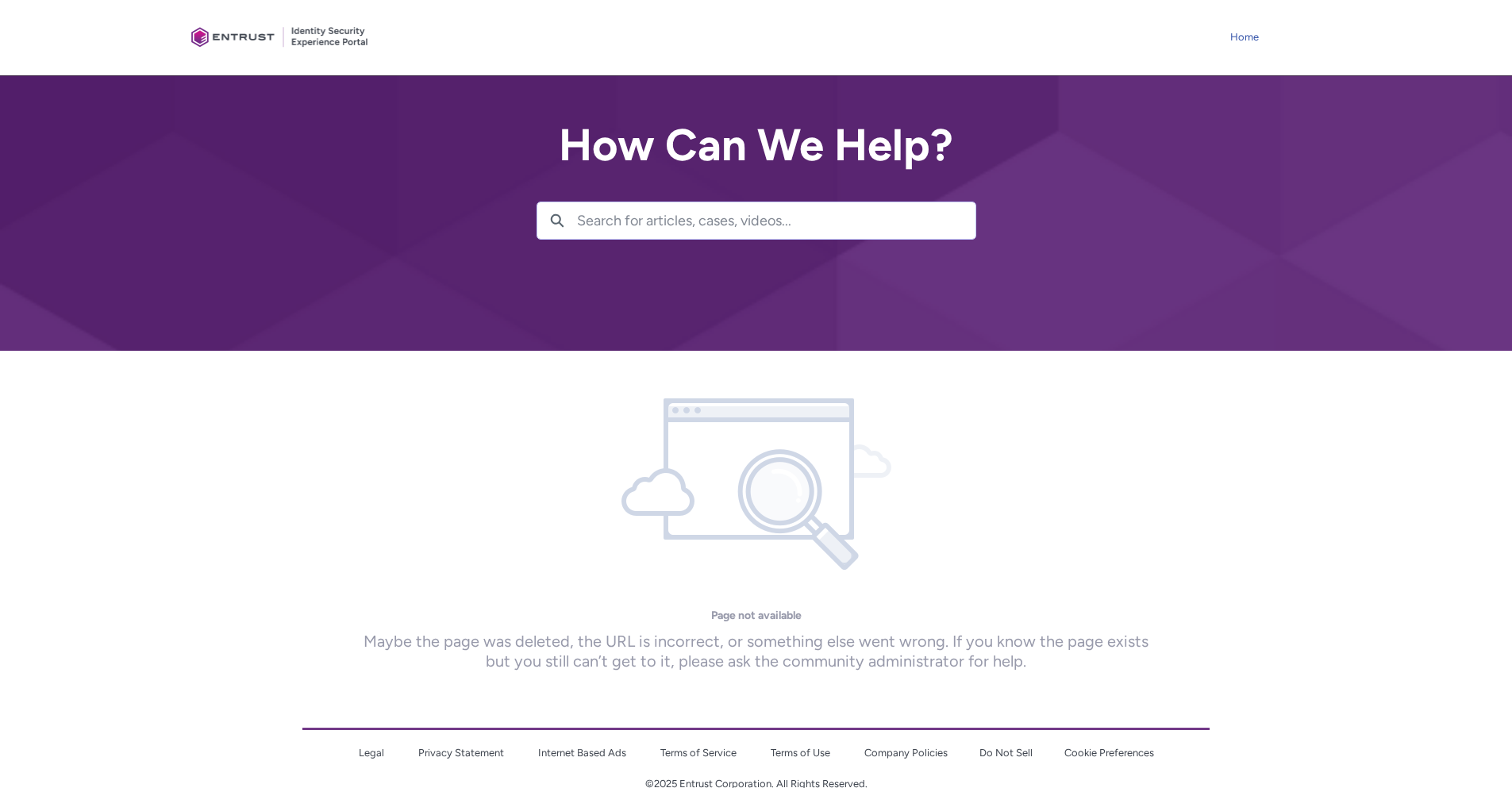
click at [1253, 26] on link "Home" at bounding box center [1244, 36] width 36 height 24
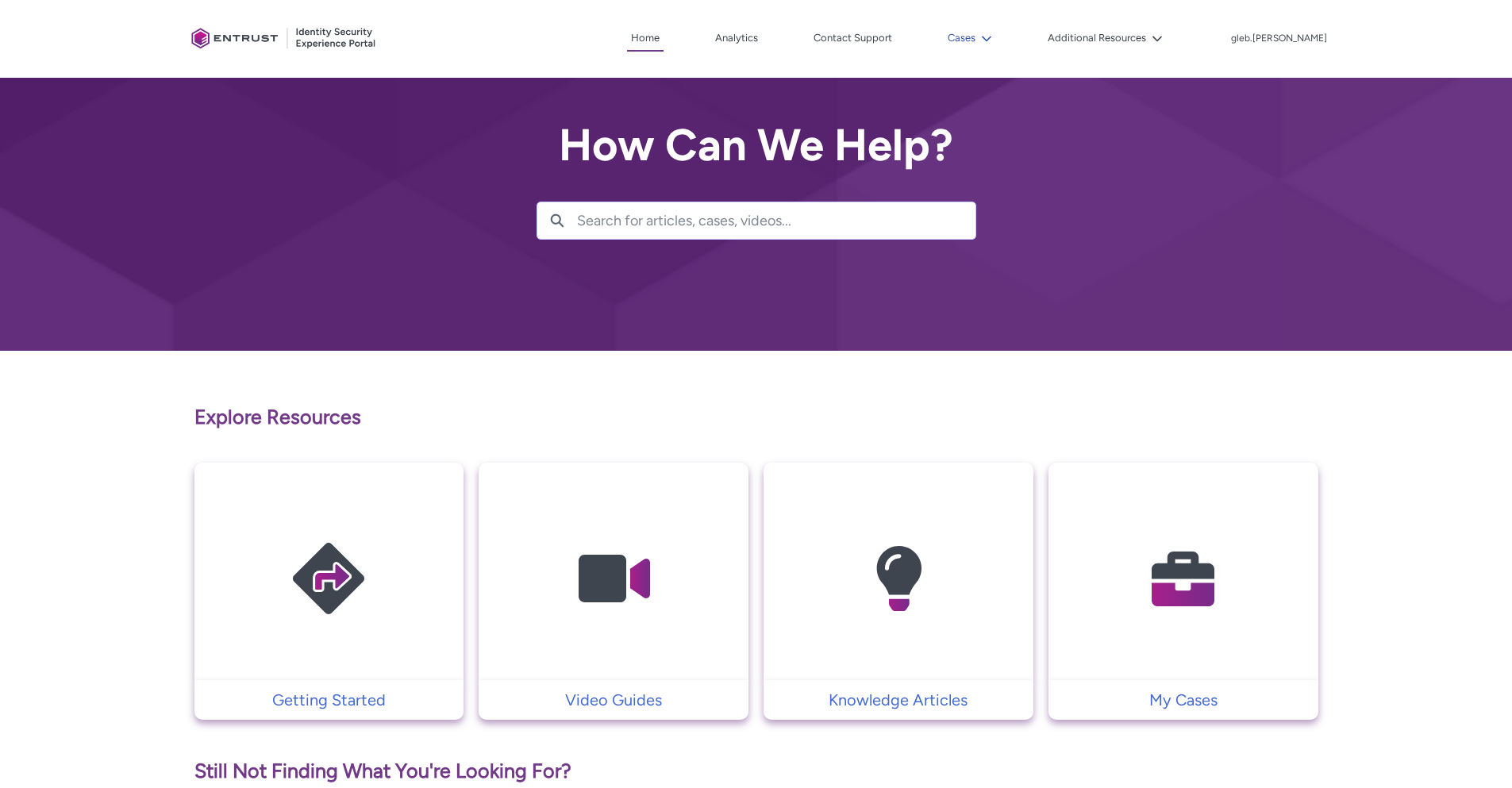
click at [992, 41] on lightning-icon at bounding box center [983, 38] width 17 height 12
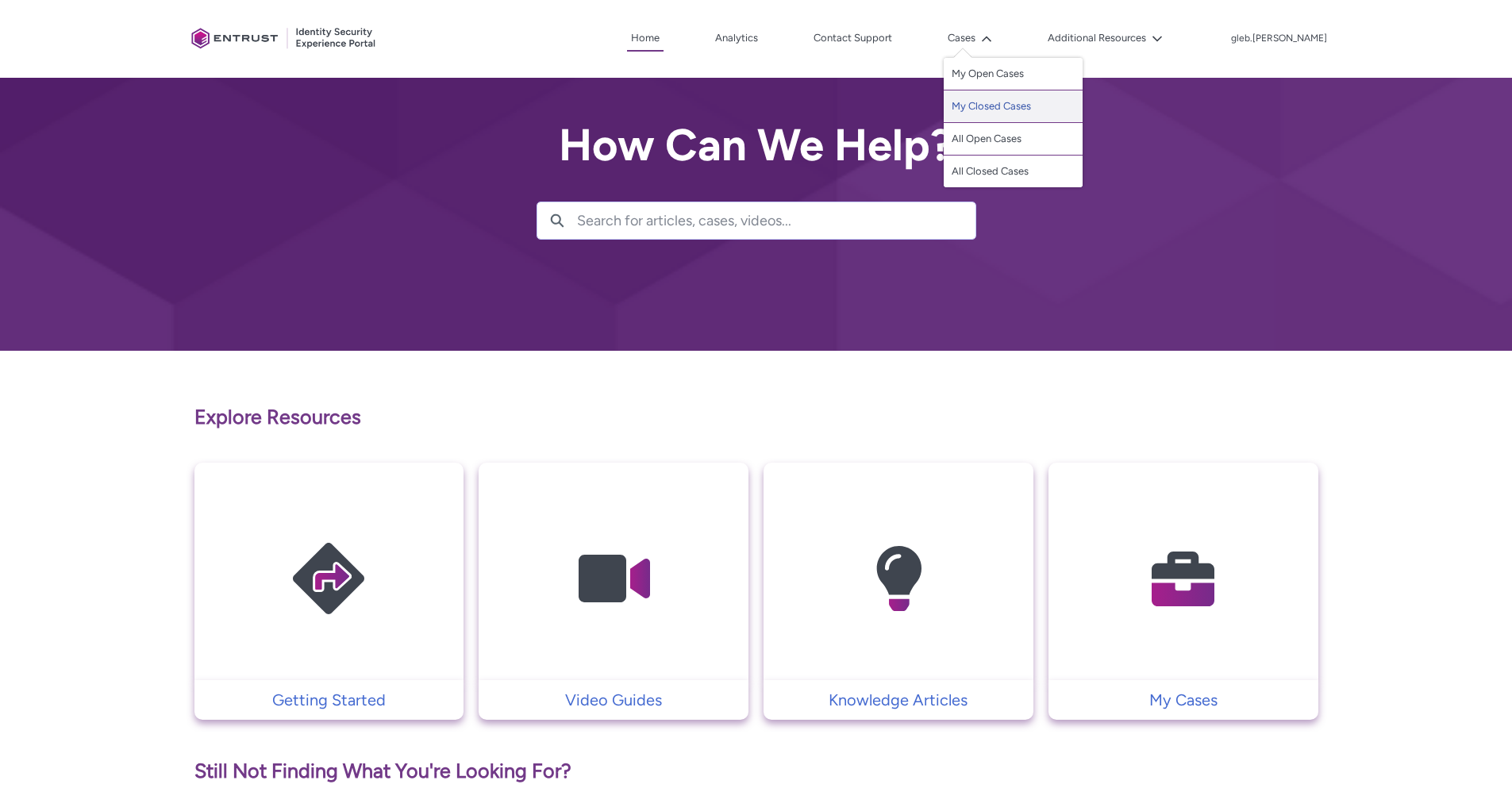
click at [1030, 103] on link "My Closed Cases" at bounding box center [1013, 107] width 139 height 32
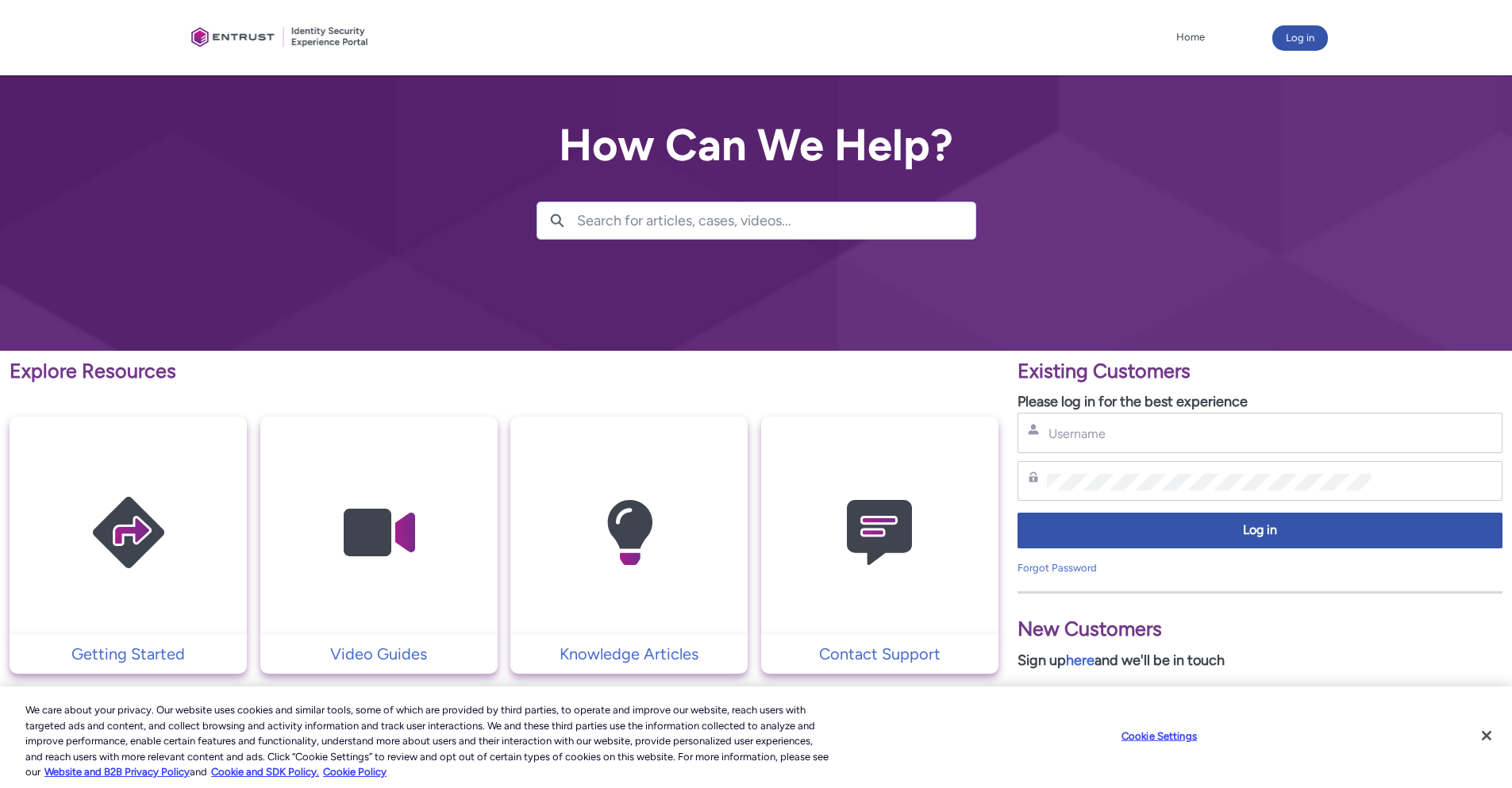
click at [1163, 447] on div "Username" at bounding box center [1260, 433] width 485 height 41
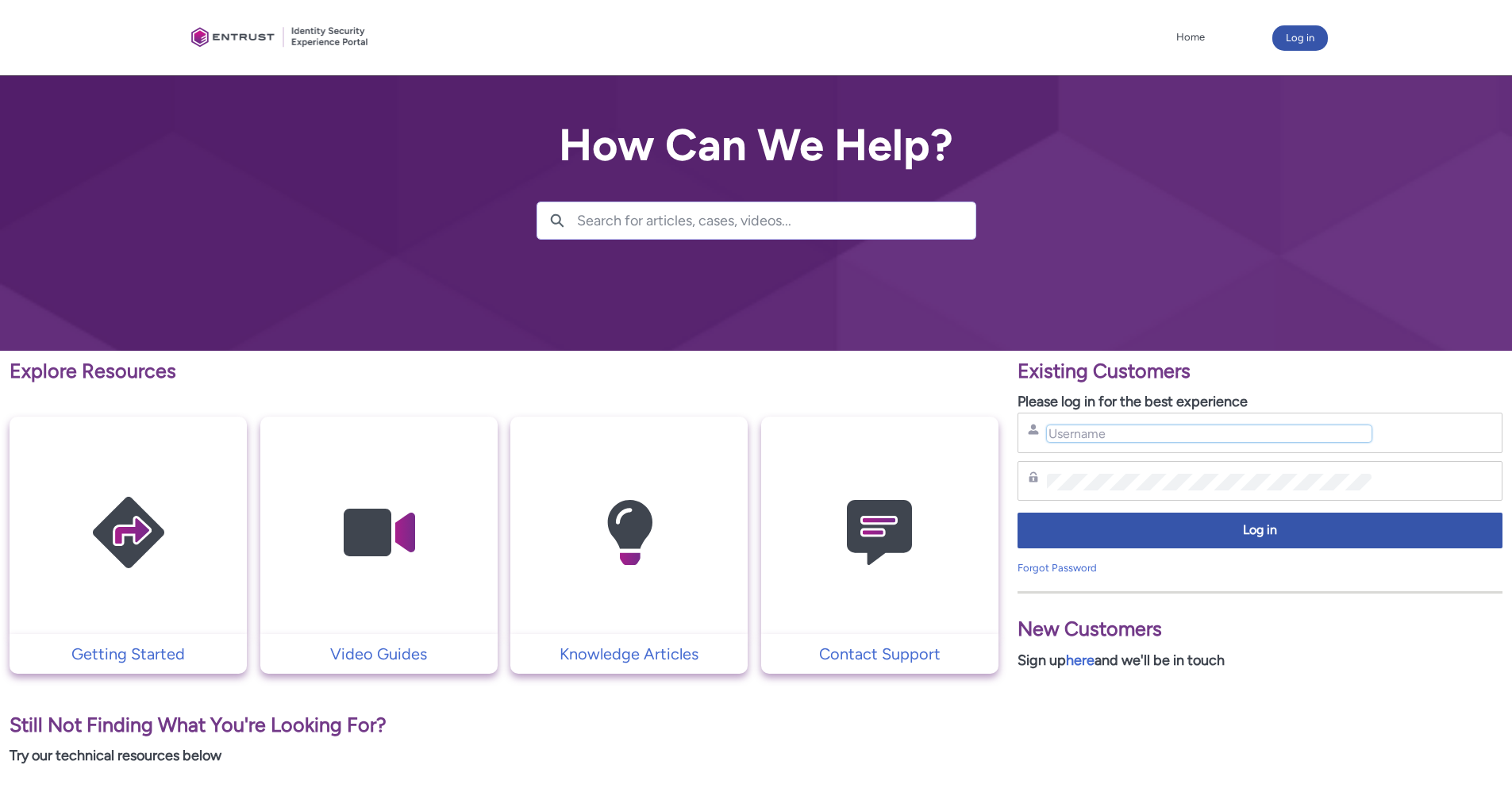
click at [1158, 438] on input "Username" at bounding box center [1210, 434] width 324 height 17
click at [1089, 473] on div "Password" at bounding box center [1260, 482] width 465 height 19
click at [1097, 443] on div "Username" at bounding box center [1260, 433] width 485 height 41
click at [1103, 436] on input "Username" at bounding box center [1210, 434] width 324 height 17
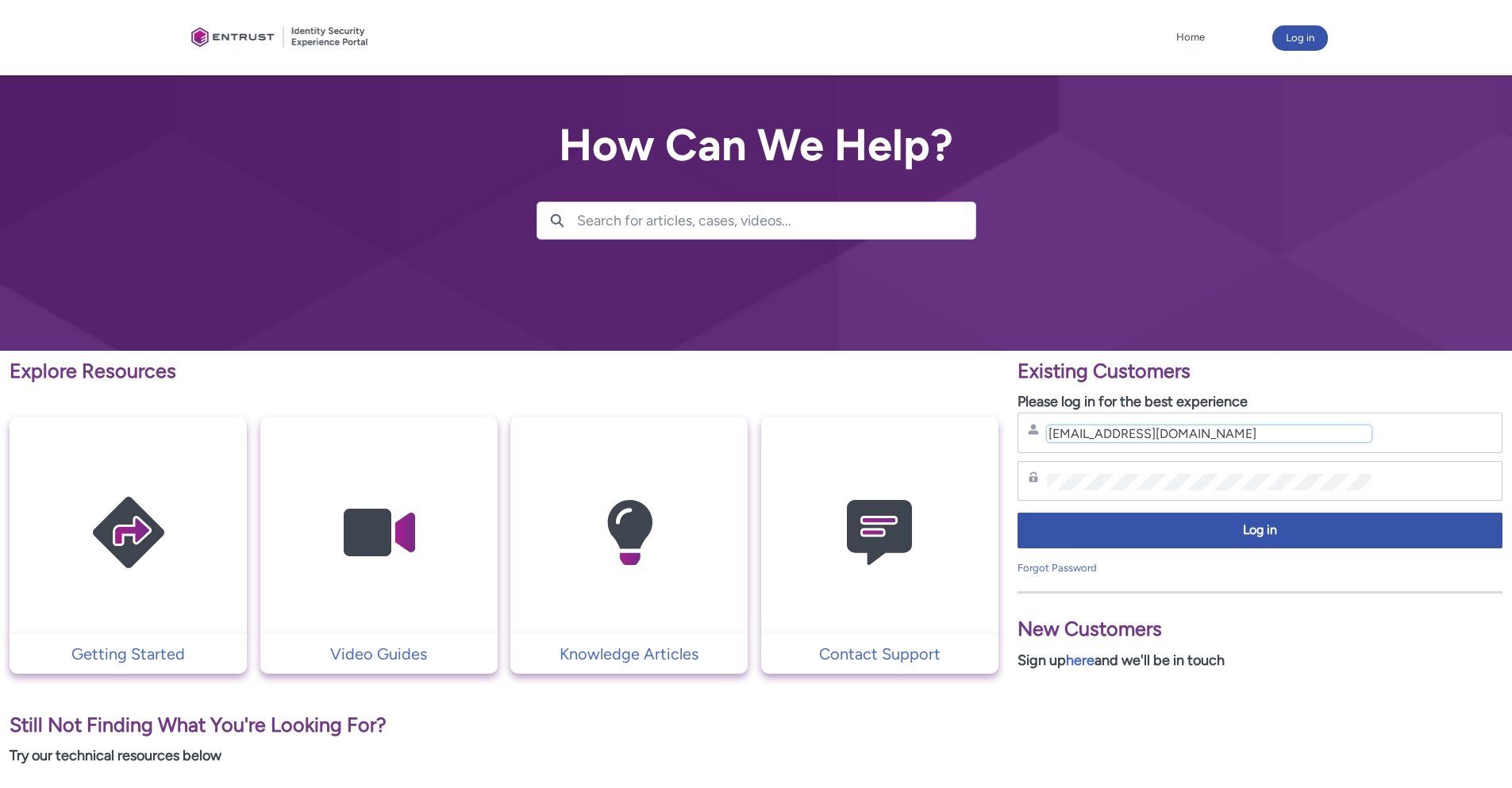
type input "gleb.borisov@mynd.co"
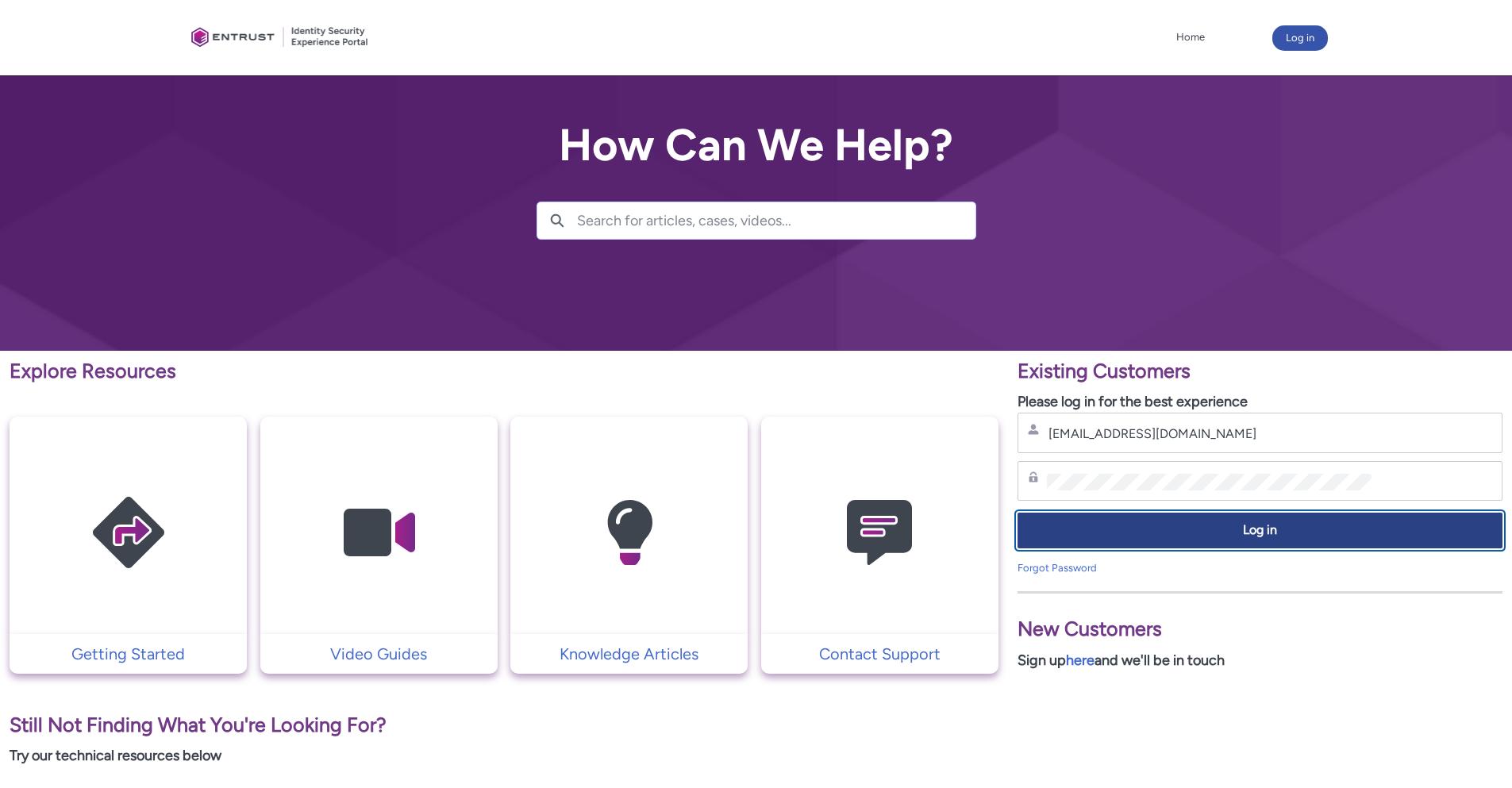
click at [1130, 528] on span "Log in" at bounding box center [1260, 530] width 465 height 19
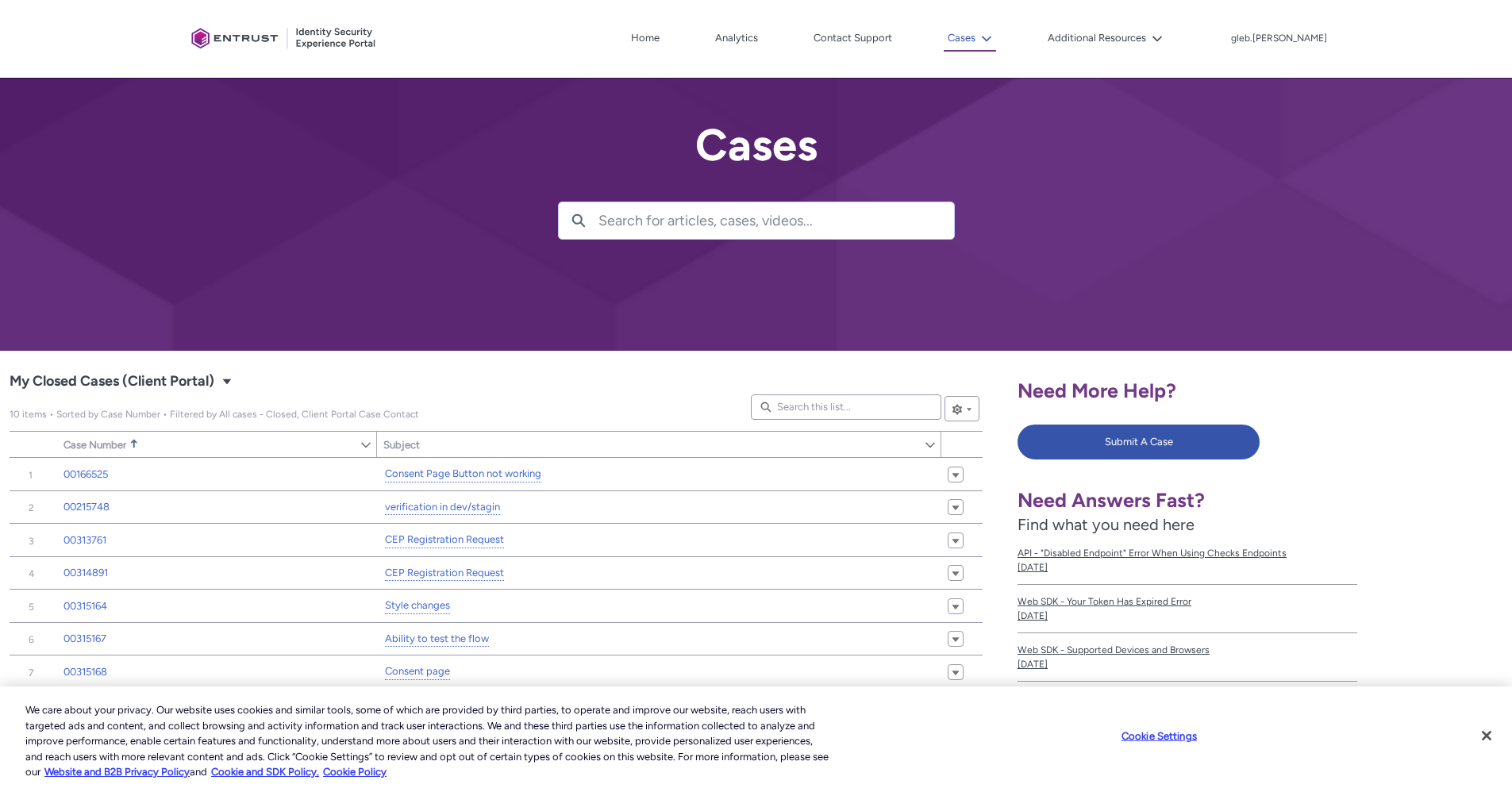
click at [992, 33] on icon at bounding box center [987, 39] width 11 height 11
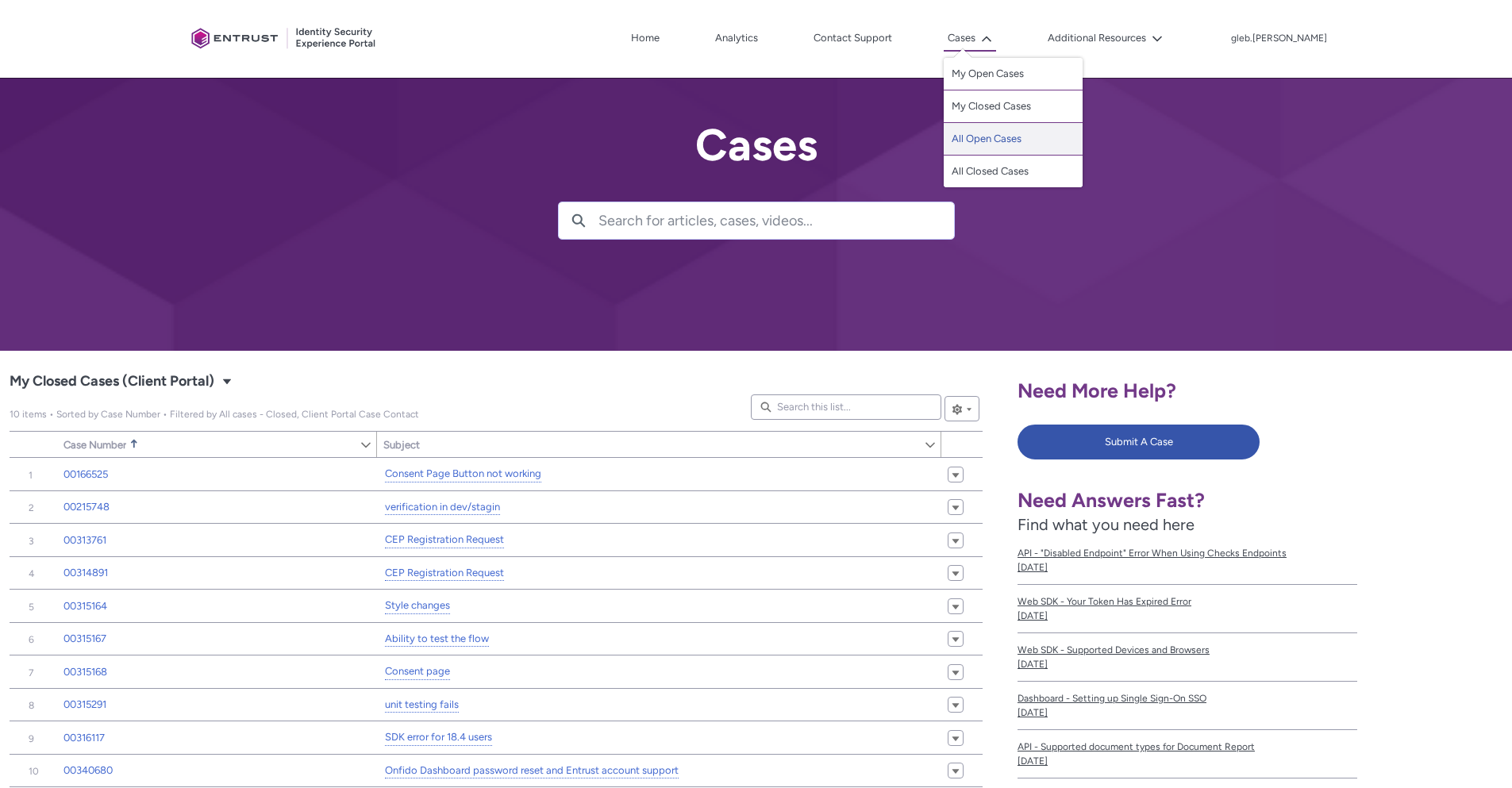
click at [1023, 143] on link "All Open Cases" at bounding box center [1013, 139] width 139 height 32
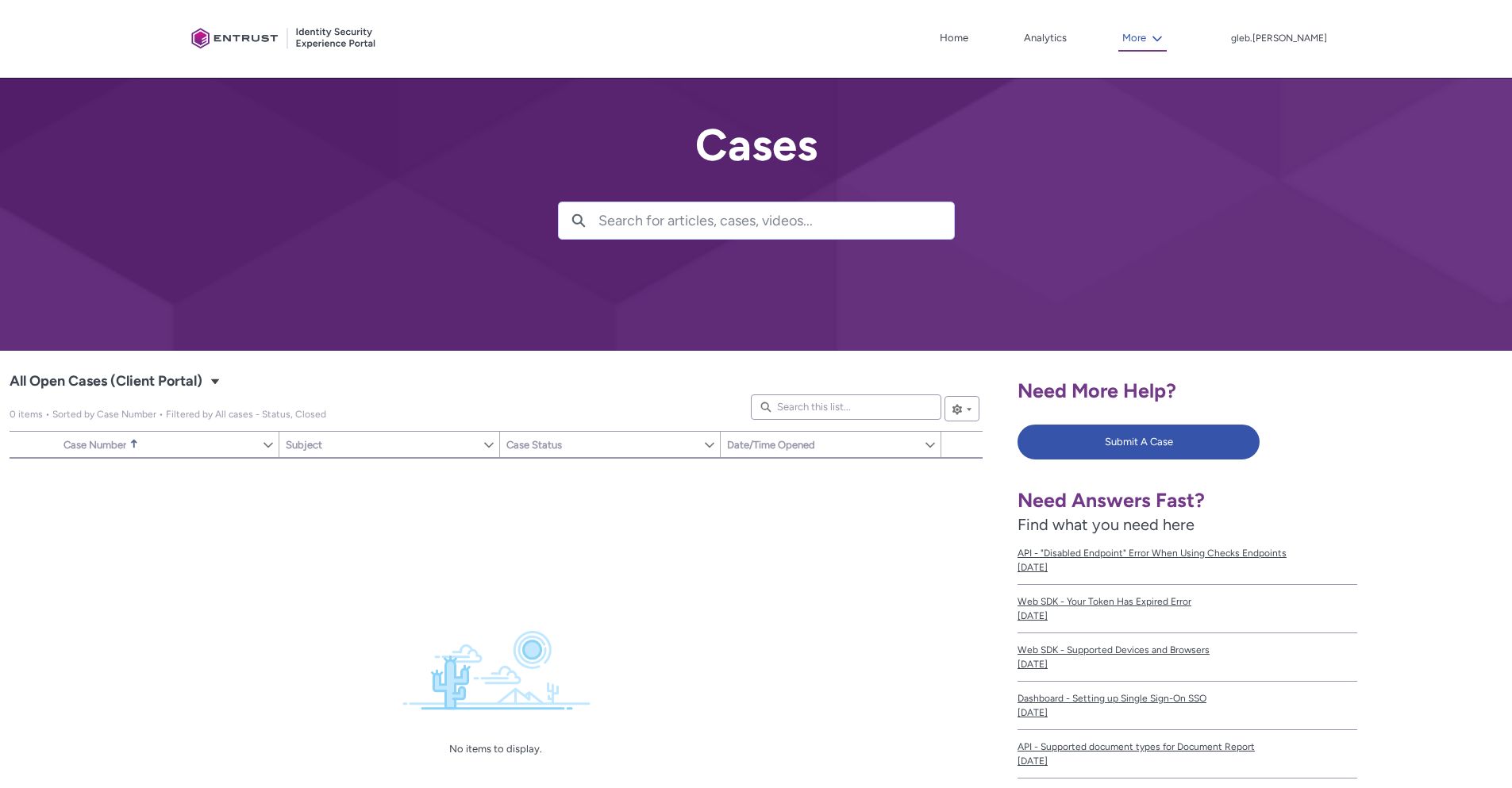
click at [1167, 31] on button "More" at bounding box center [1143, 38] width 49 height 25
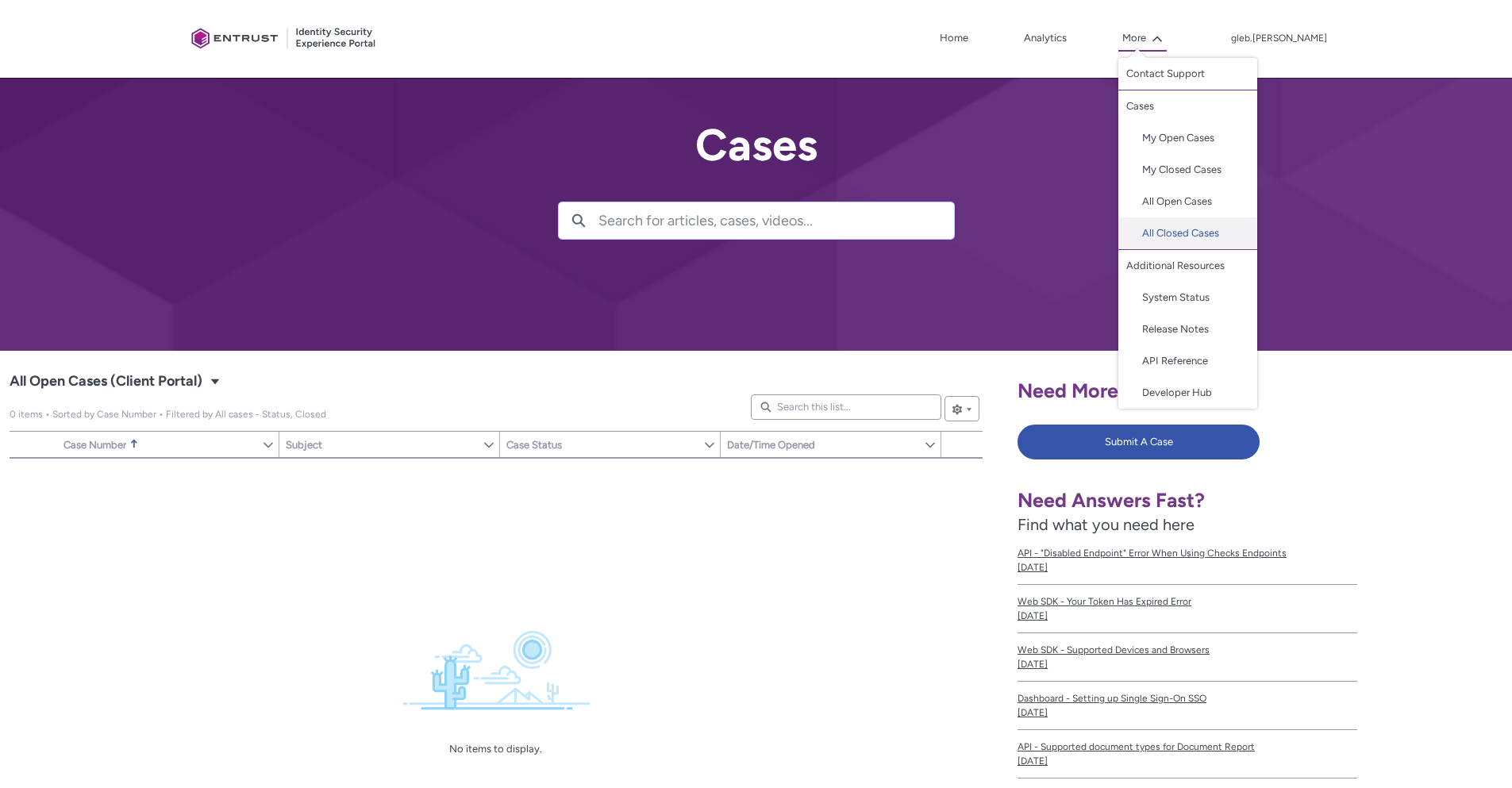
click at [1205, 238] on link "All Closed Cases" at bounding box center [1188, 233] width 139 height 32
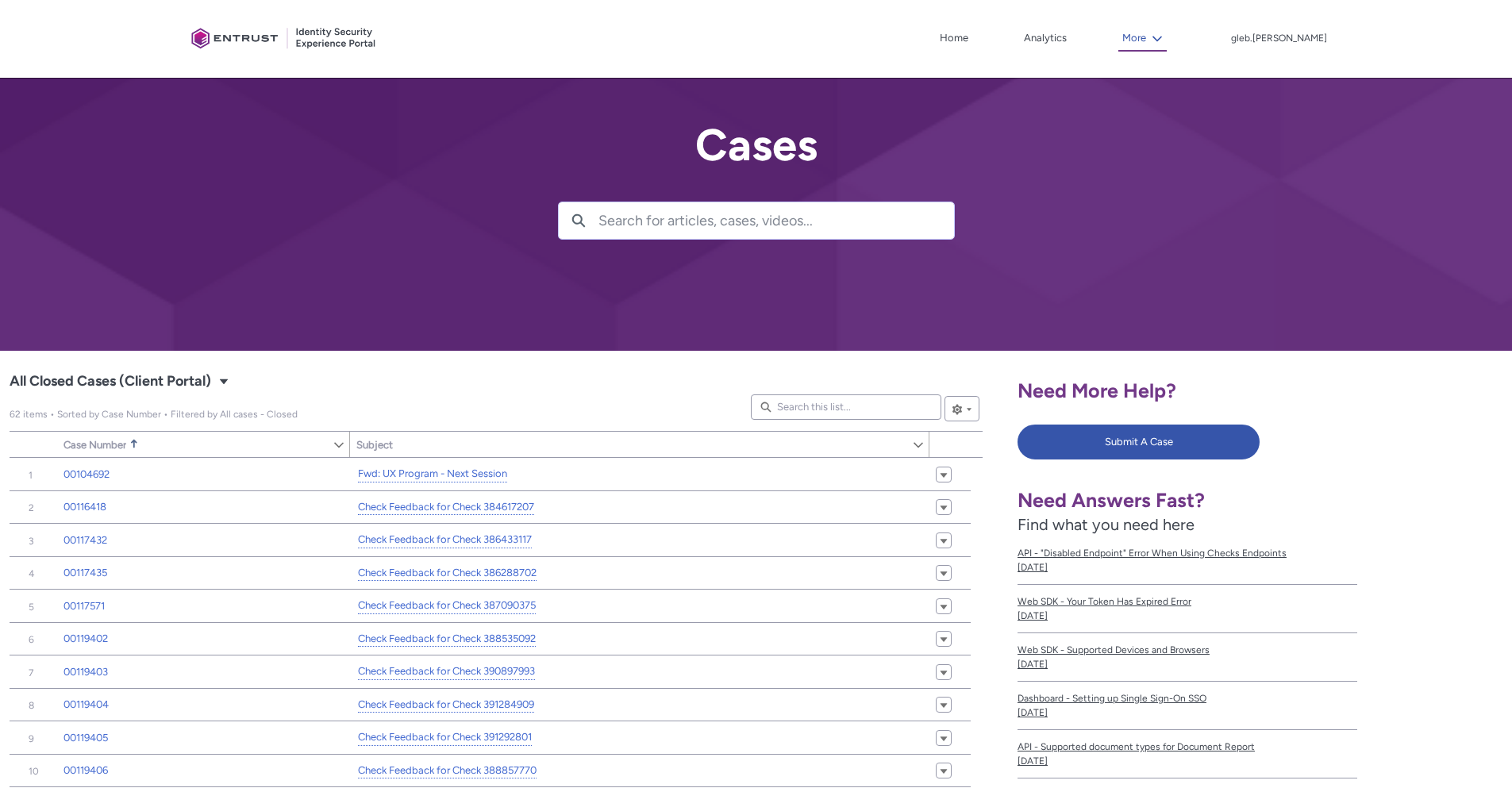
click at [1167, 41] on button "More" at bounding box center [1143, 38] width 49 height 25
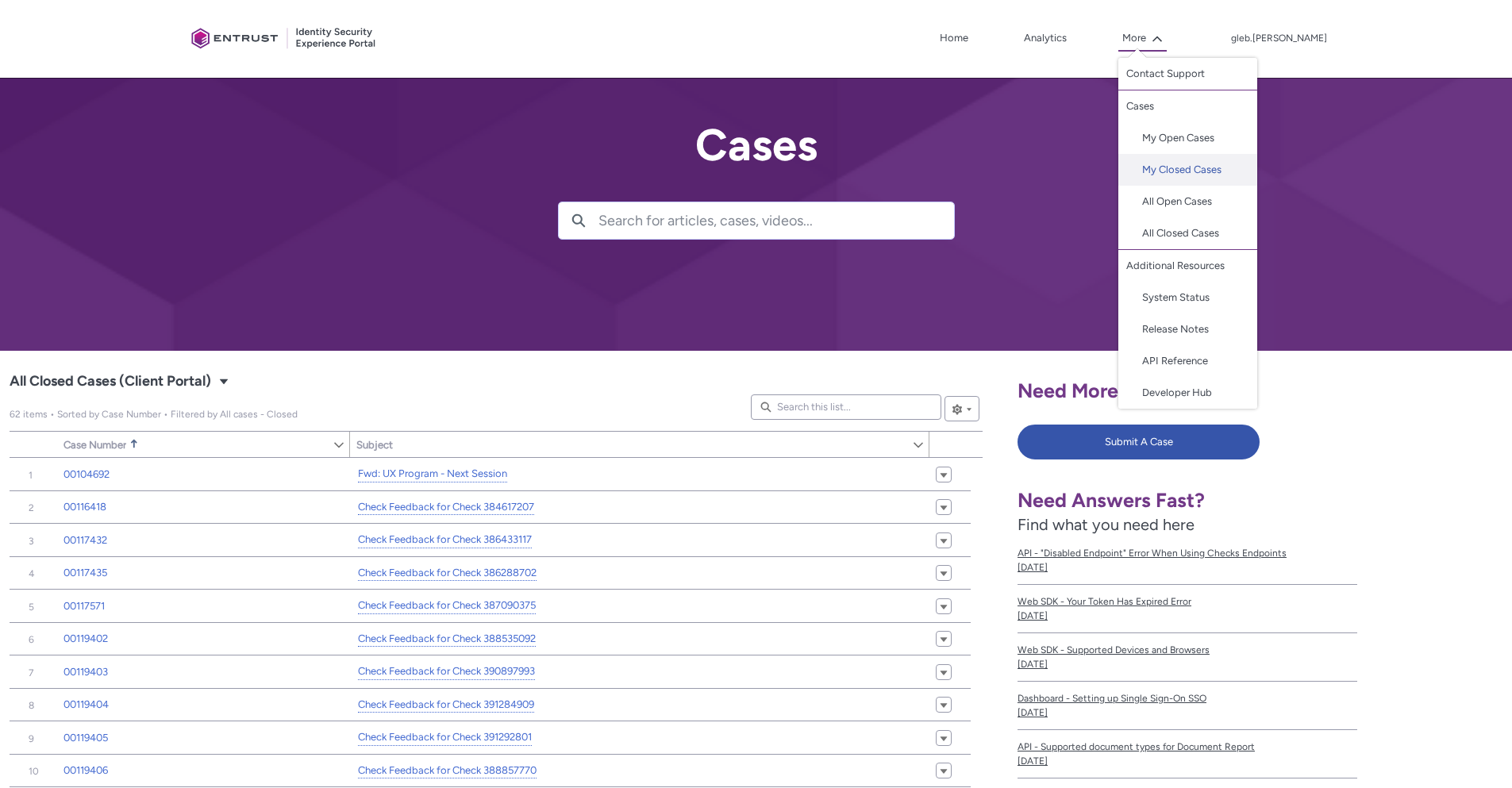
click at [1181, 170] on link "My Closed Cases" at bounding box center [1188, 169] width 139 height 32
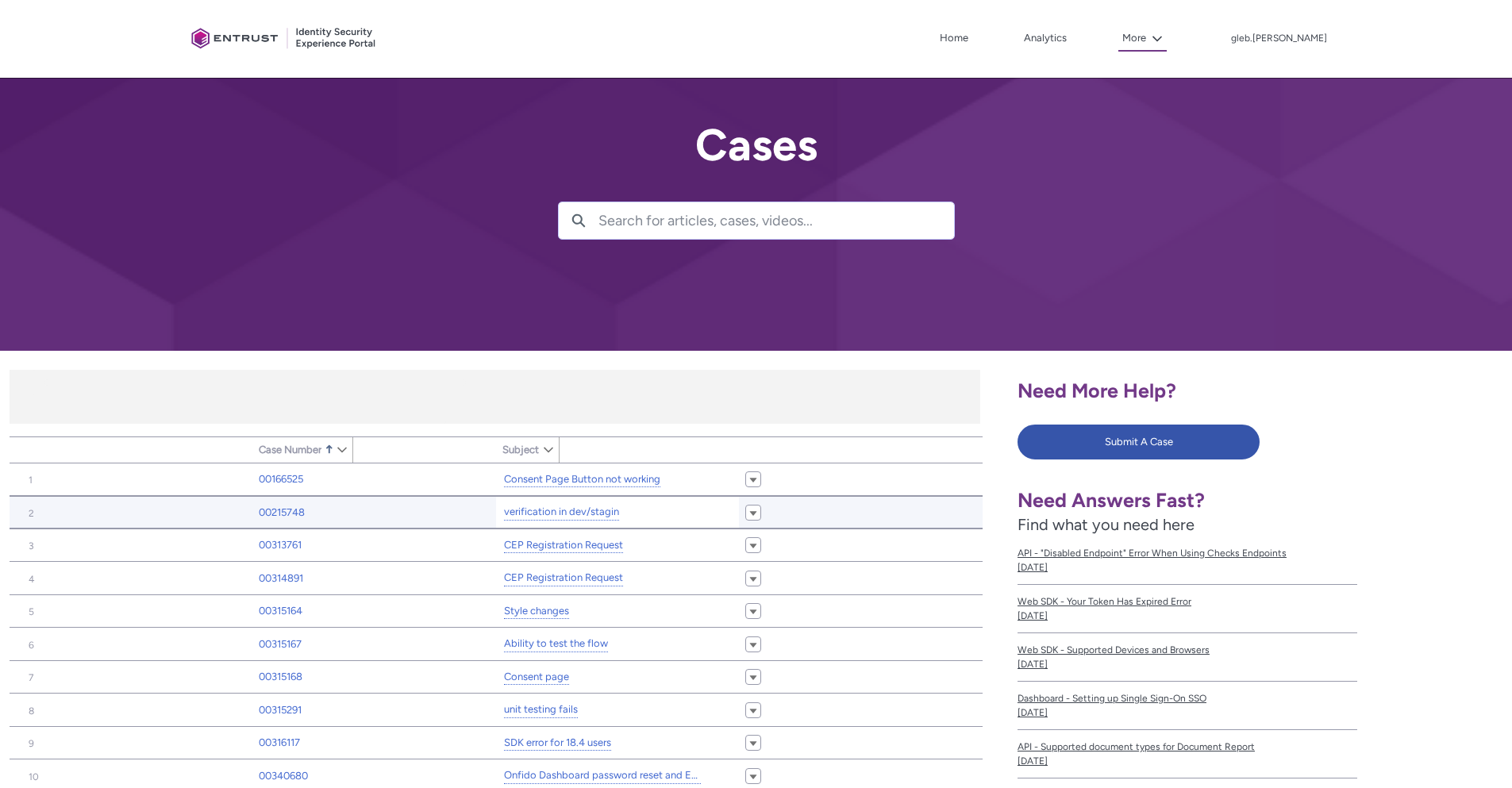
type input "403"
type input "711"
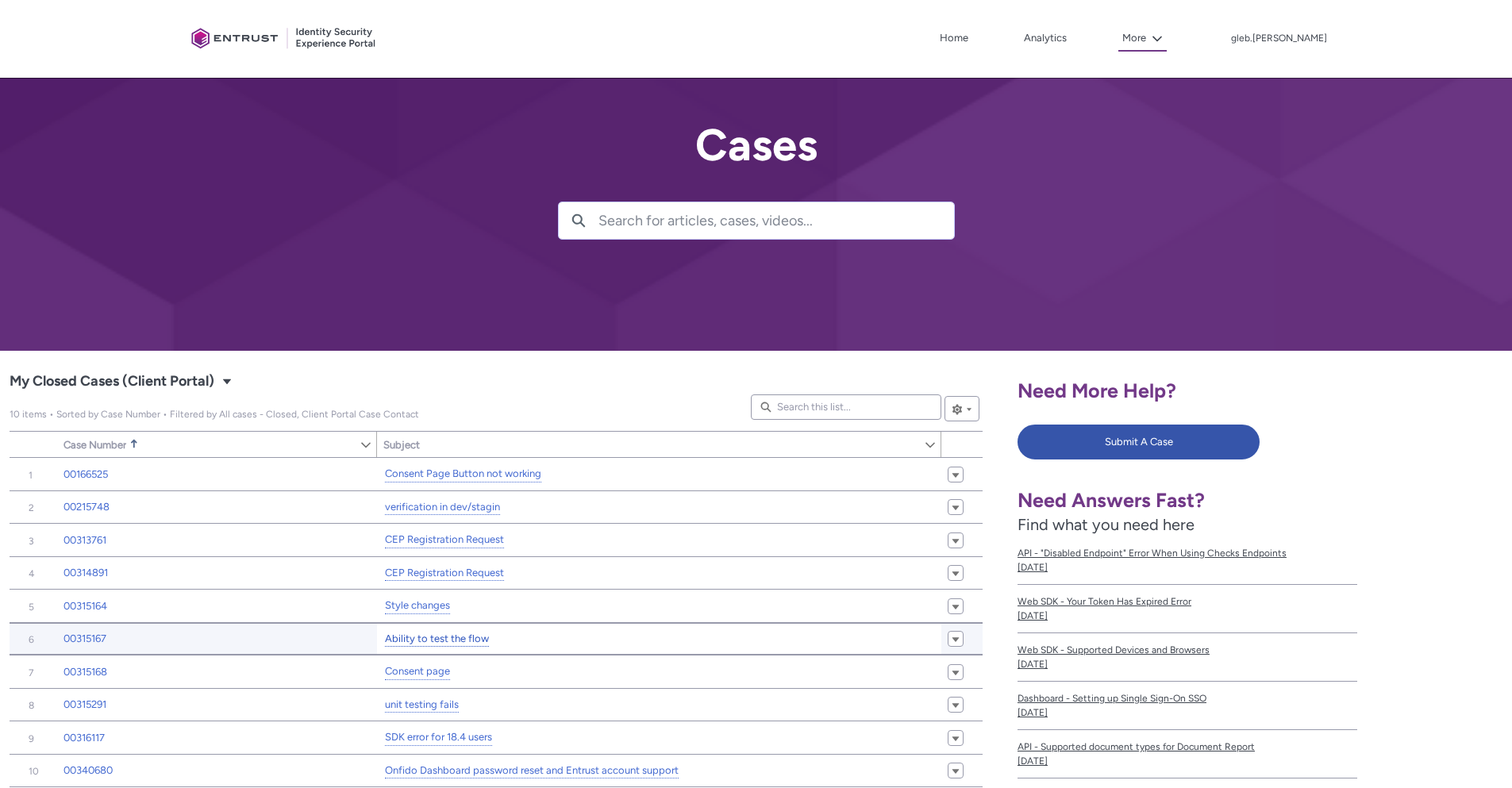
click at [420, 636] on link "Ability to test the flow" at bounding box center [437, 639] width 104 height 17
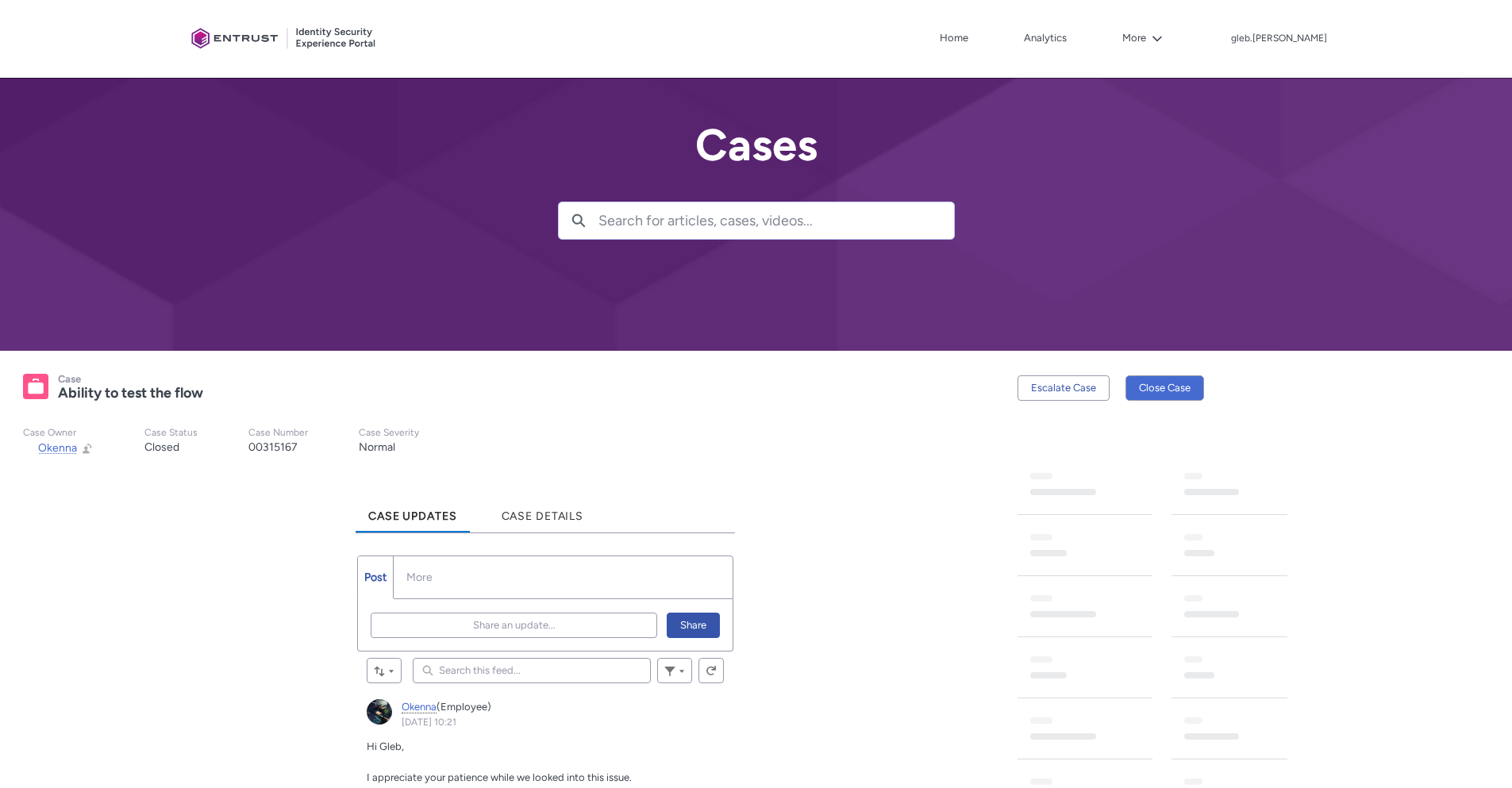
scroll to position [191, 0]
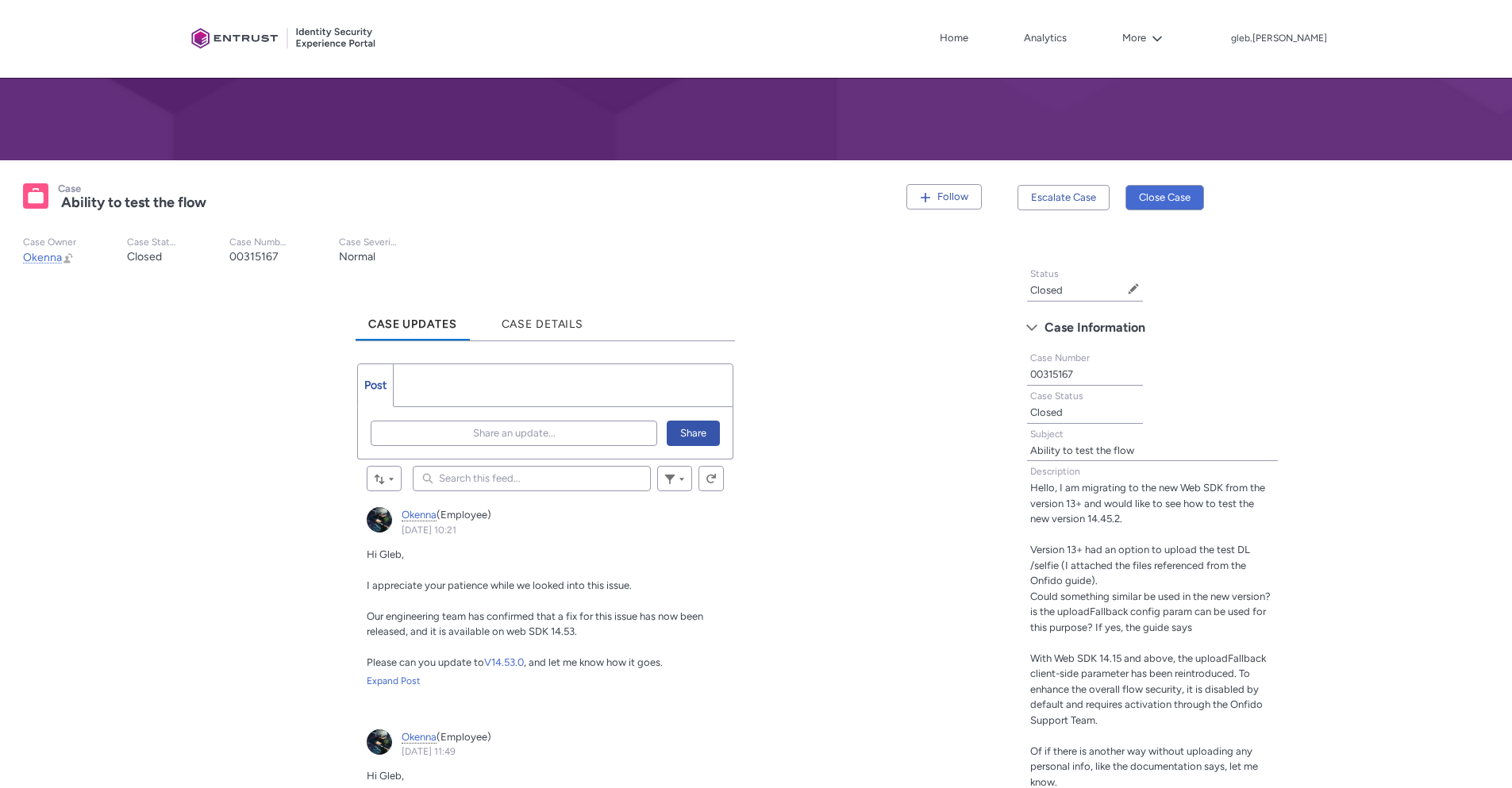
click at [507, 379] on ul "Post More" at bounding box center [546, 385] width 376 height 44
click at [520, 439] on span "Share an update..." at bounding box center [515, 433] width 83 height 24
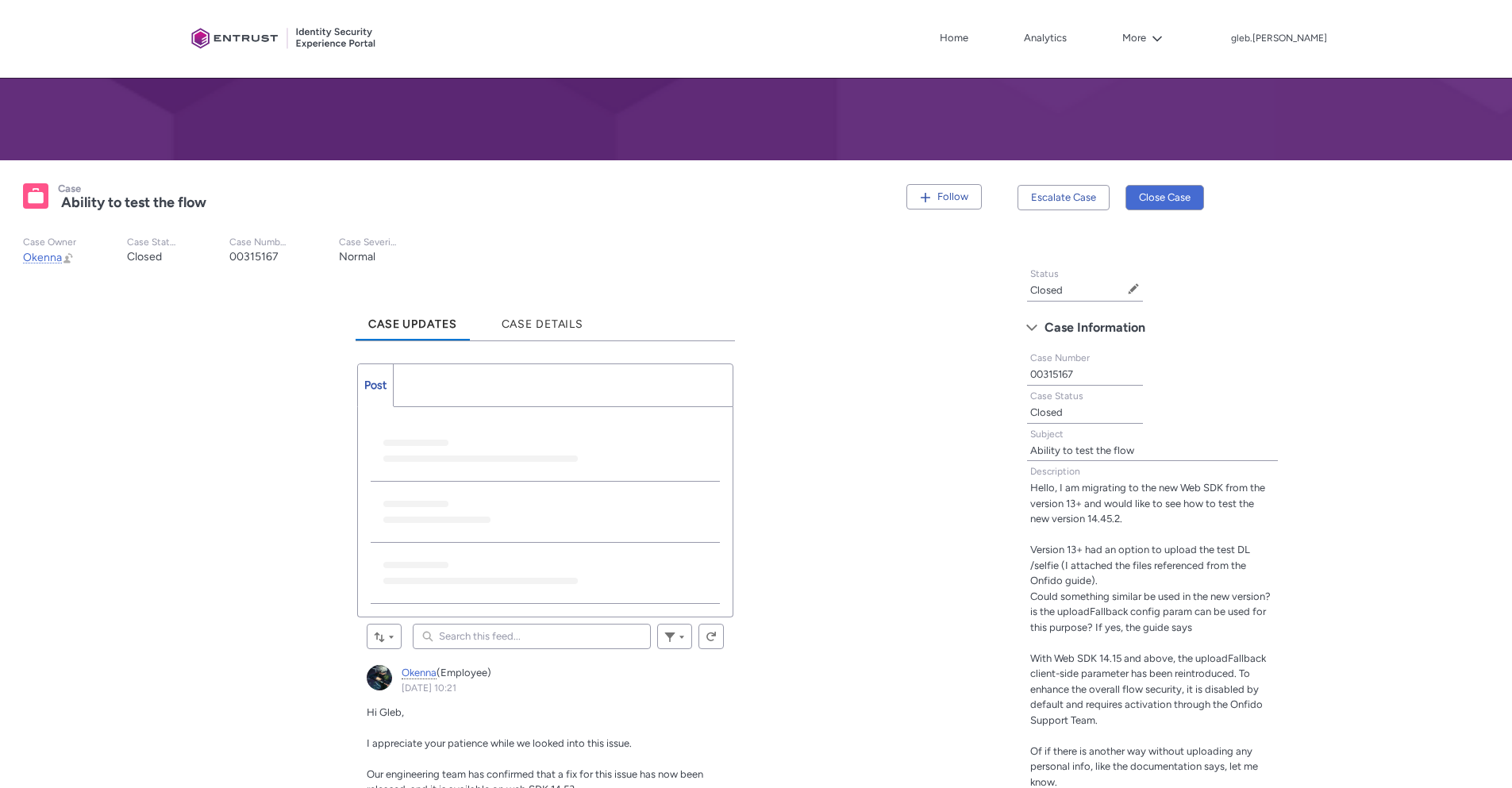
scroll to position [0, 0]
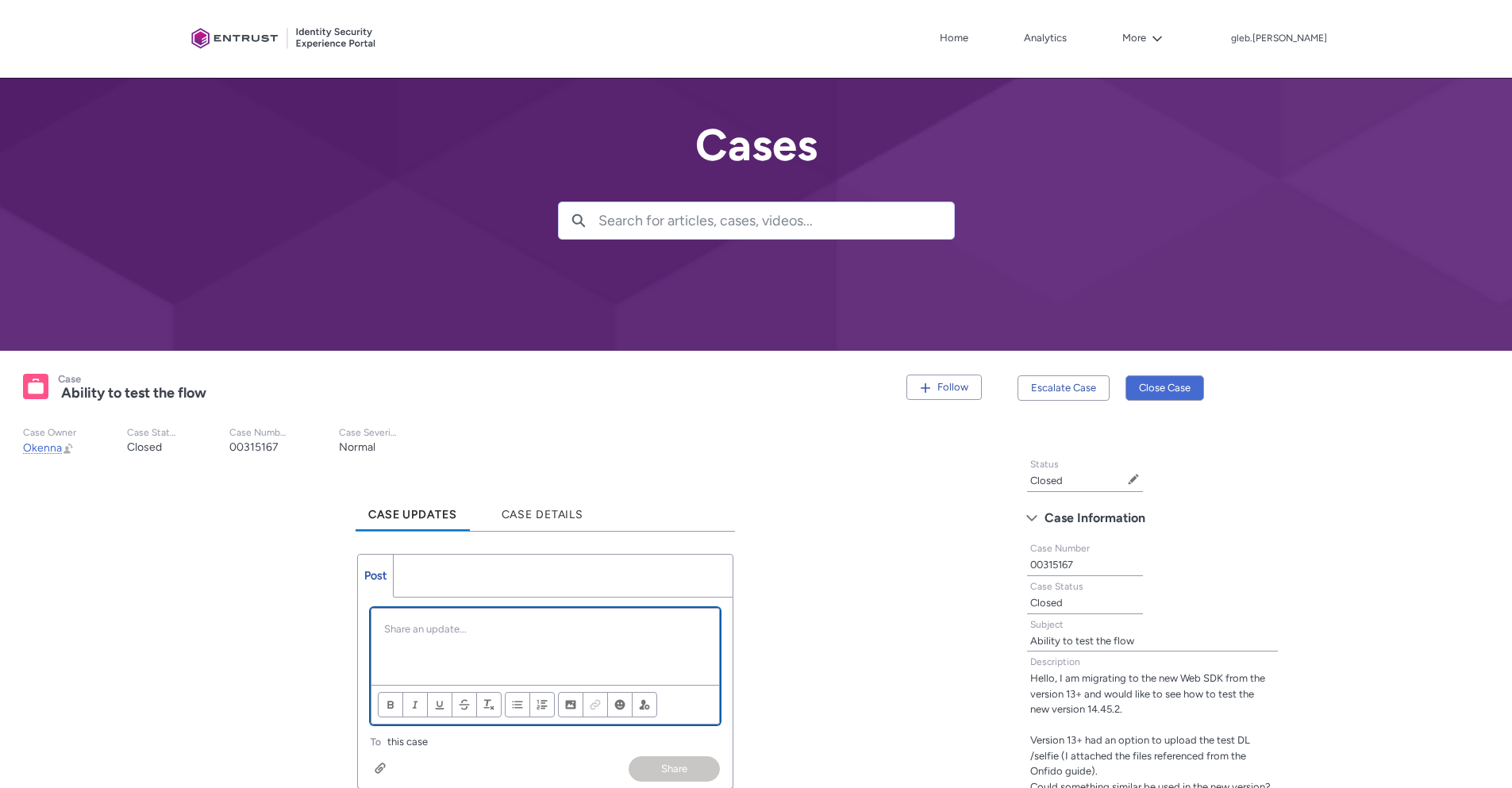
click at [490, 622] on p "Chatter Publisher" at bounding box center [546, 630] width 323 height 16
paste div "Chatter Publisher"
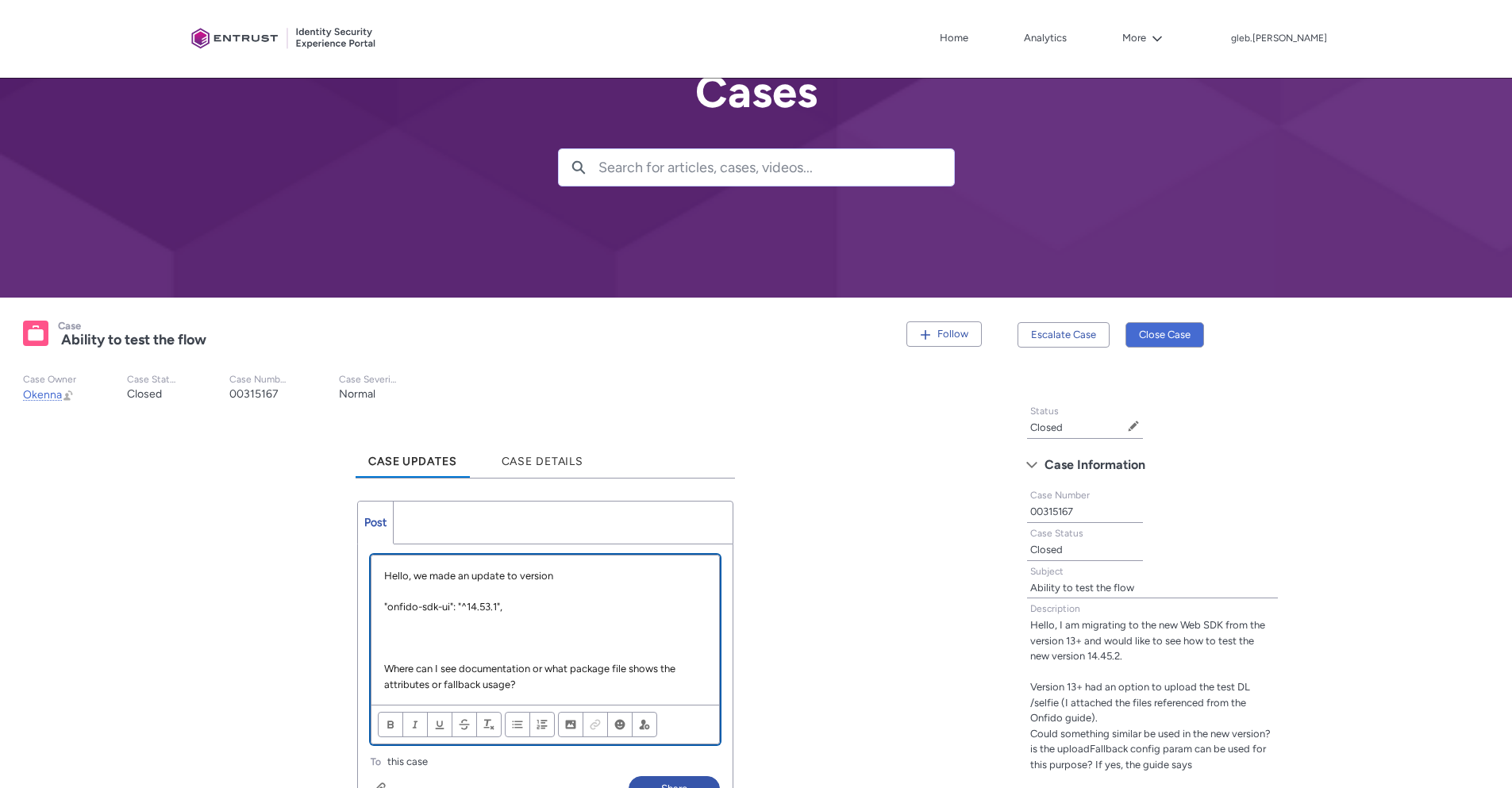
scroll to position [96, 0]
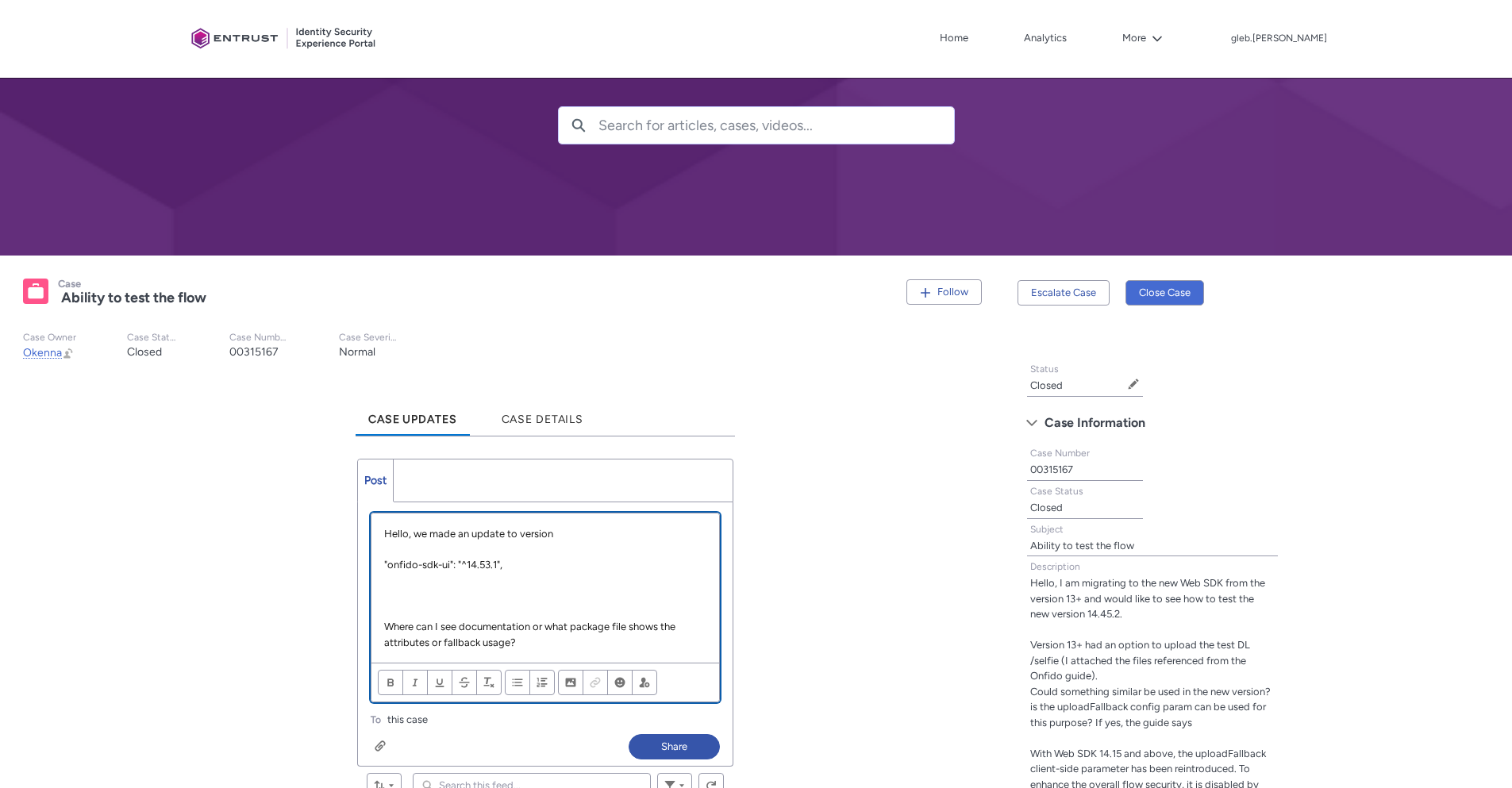
click at [406, 586] on p "Chatter Publisher" at bounding box center [546, 581] width 323 height 16
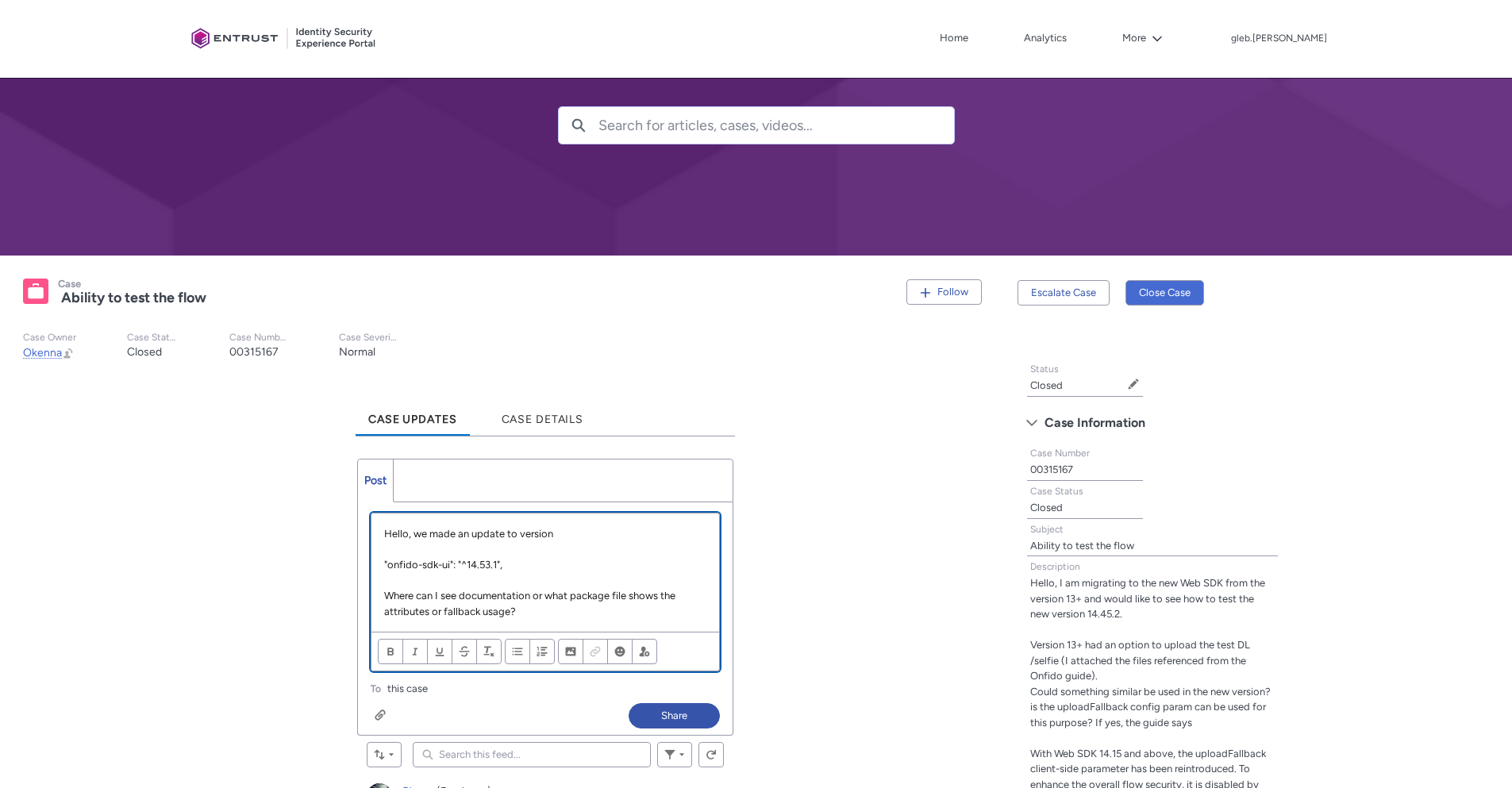
click at [461, 593] on p "Where can I see documentation or what package file shows the attributes or fall…" at bounding box center [546, 604] width 323 height 31
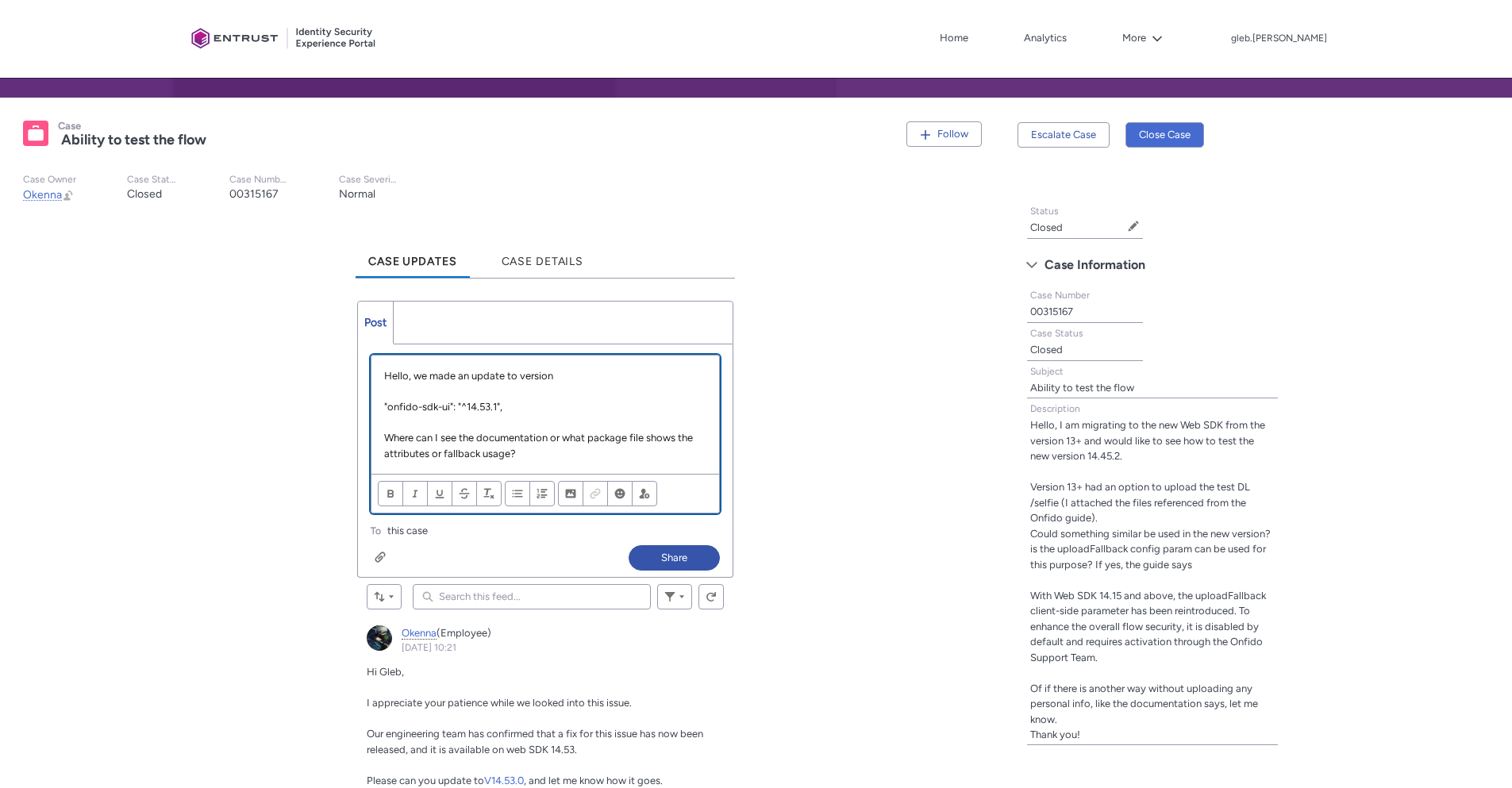
scroll to position [381, 0]
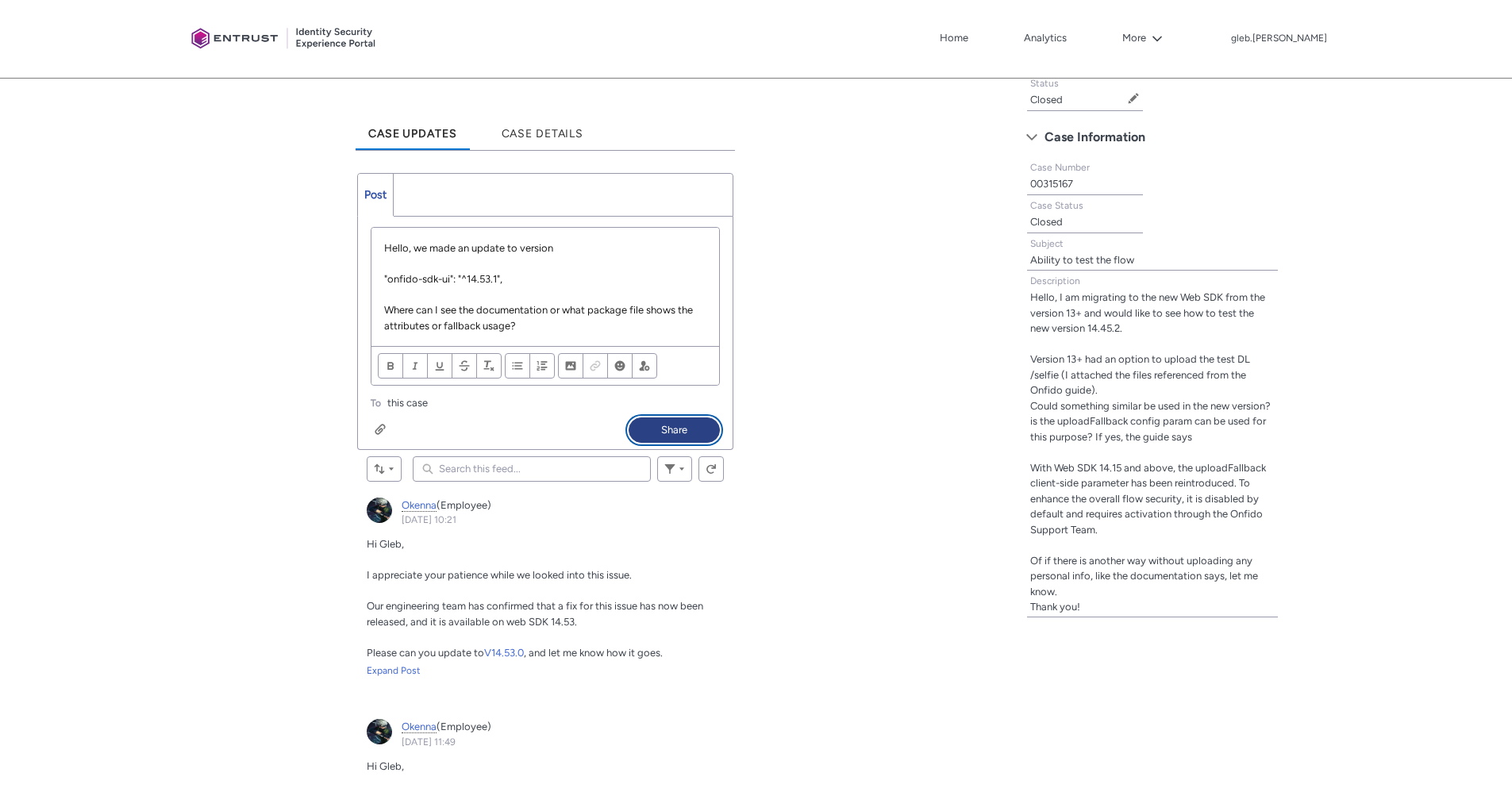
click at [676, 428] on button "Share" at bounding box center [675, 430] width 92 height 25
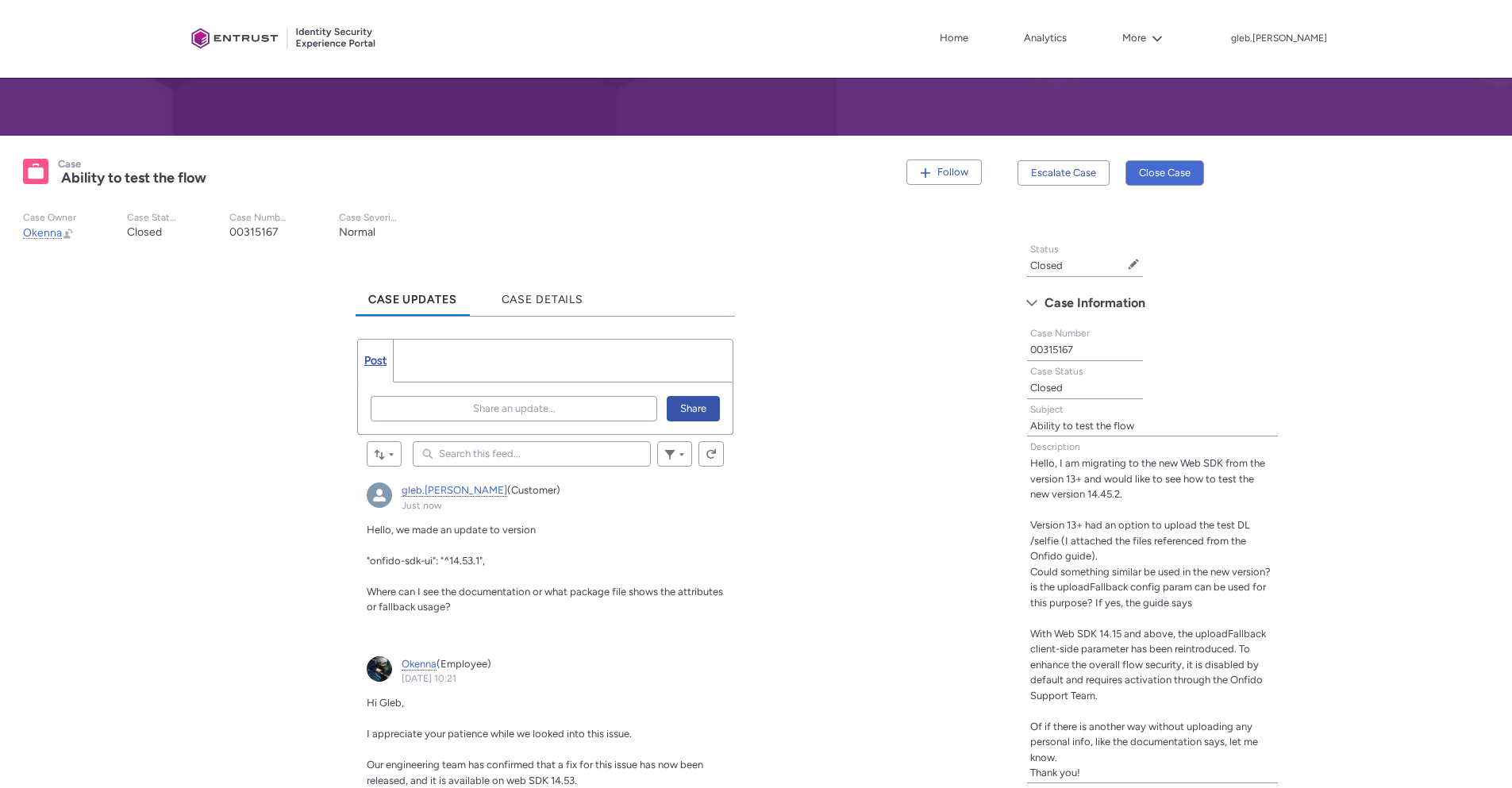
scroll to position [191, 0]
